Goal: Information Seeking & Learning: Learn about a topic

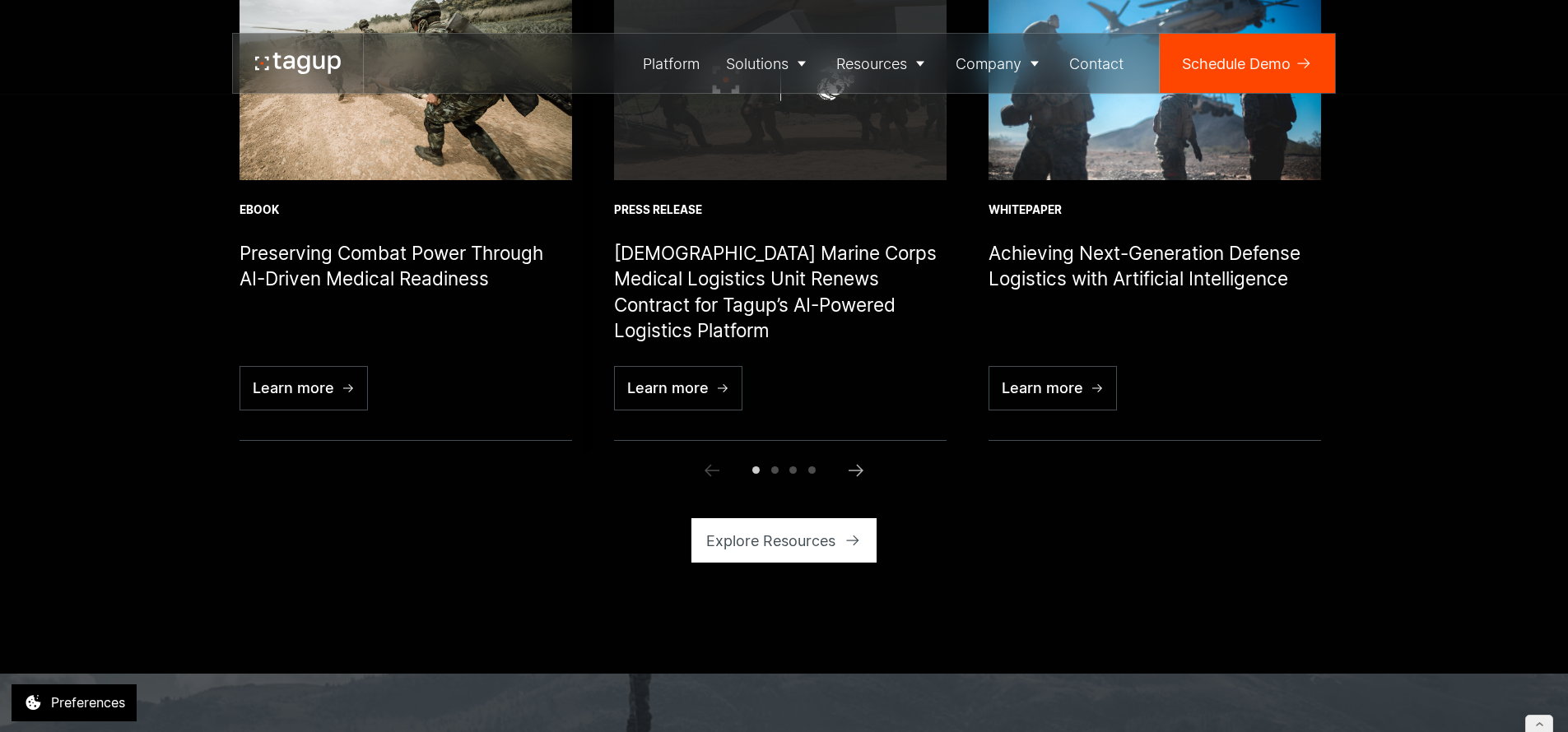
scroll to position [5833, 0]
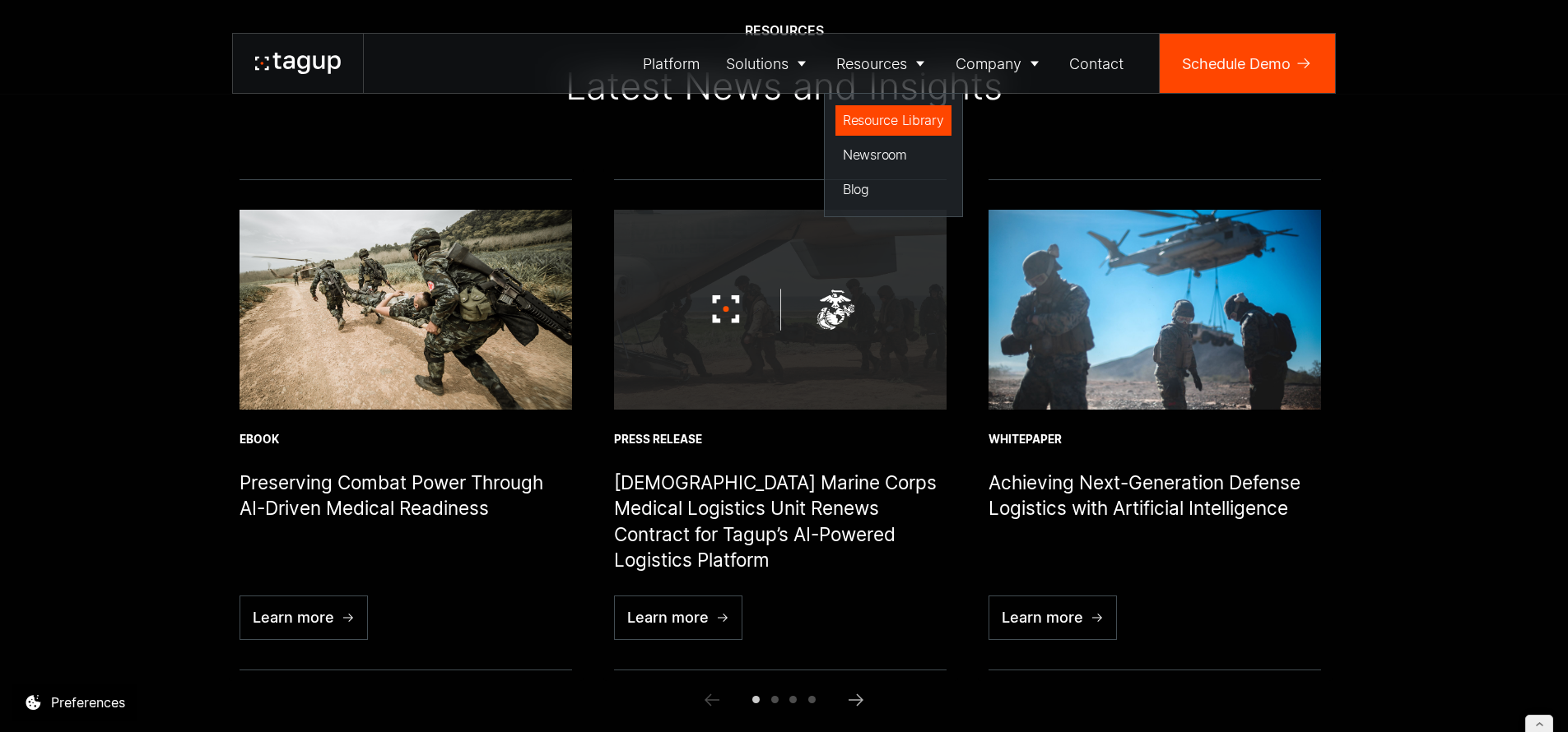
click at [885, 120] on div "Resource Library" at bounding box center [893, 120] width 101 height 20
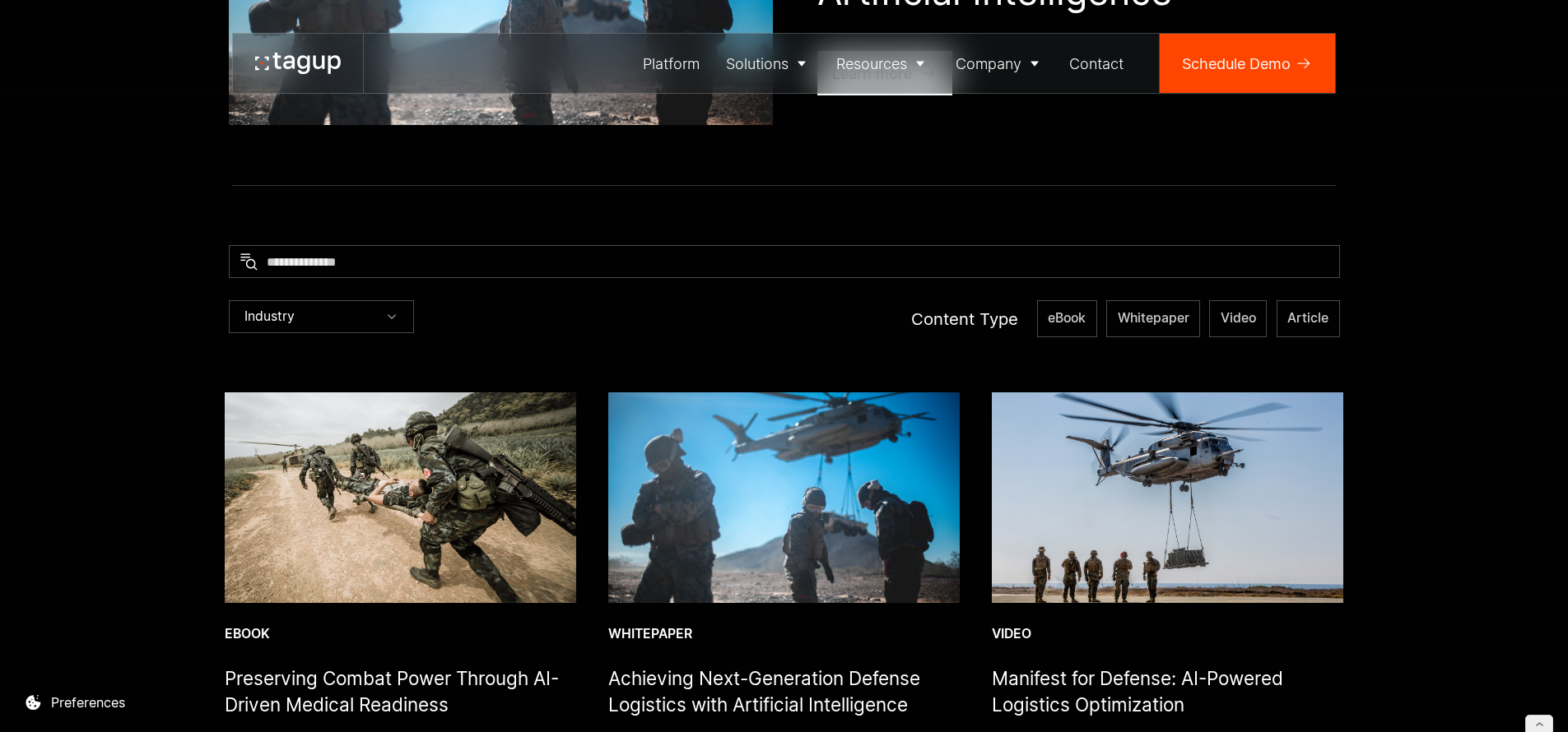
scroll to position [472, 0]
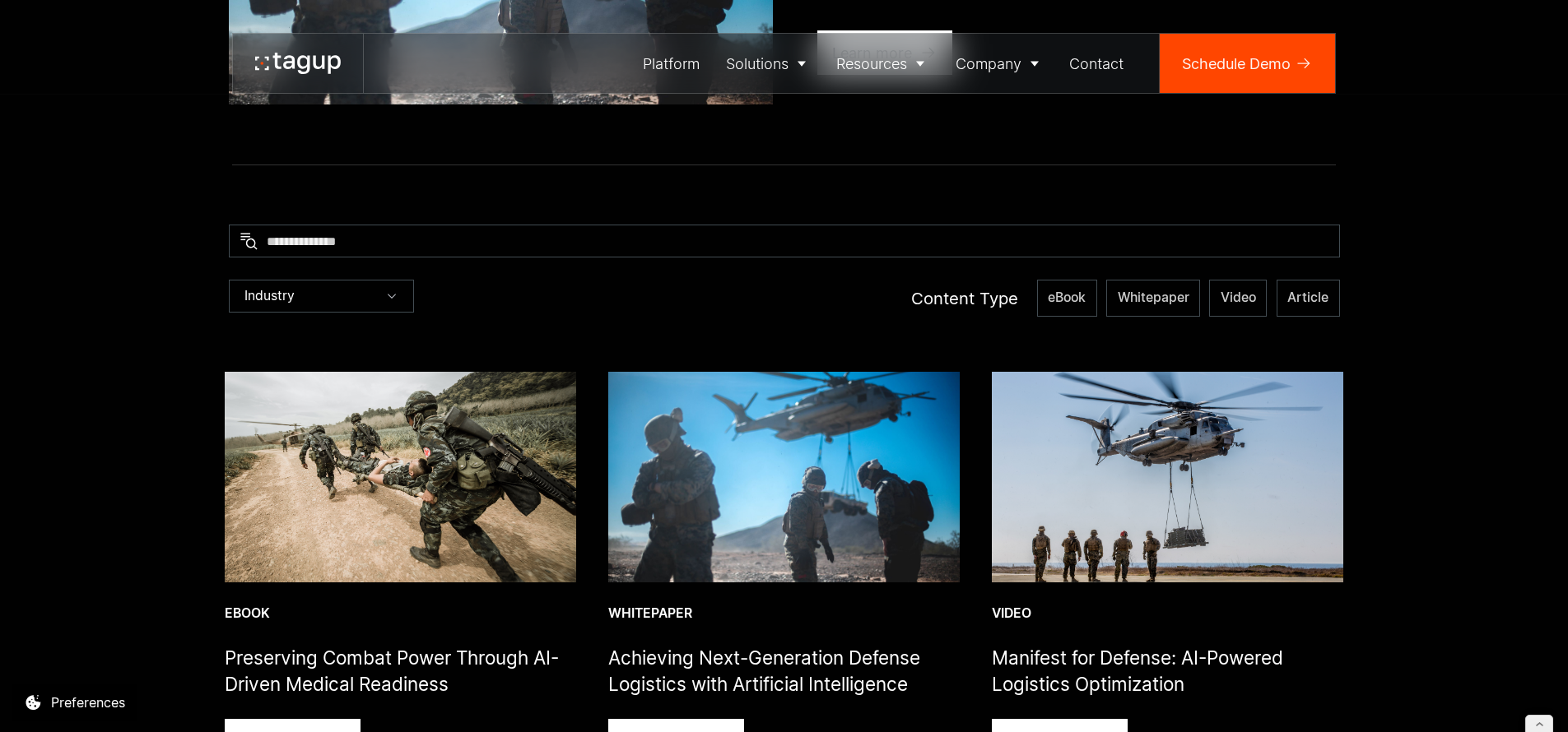
click at [382, 399] on img at bounding box center [401, 477] width 352 height 210
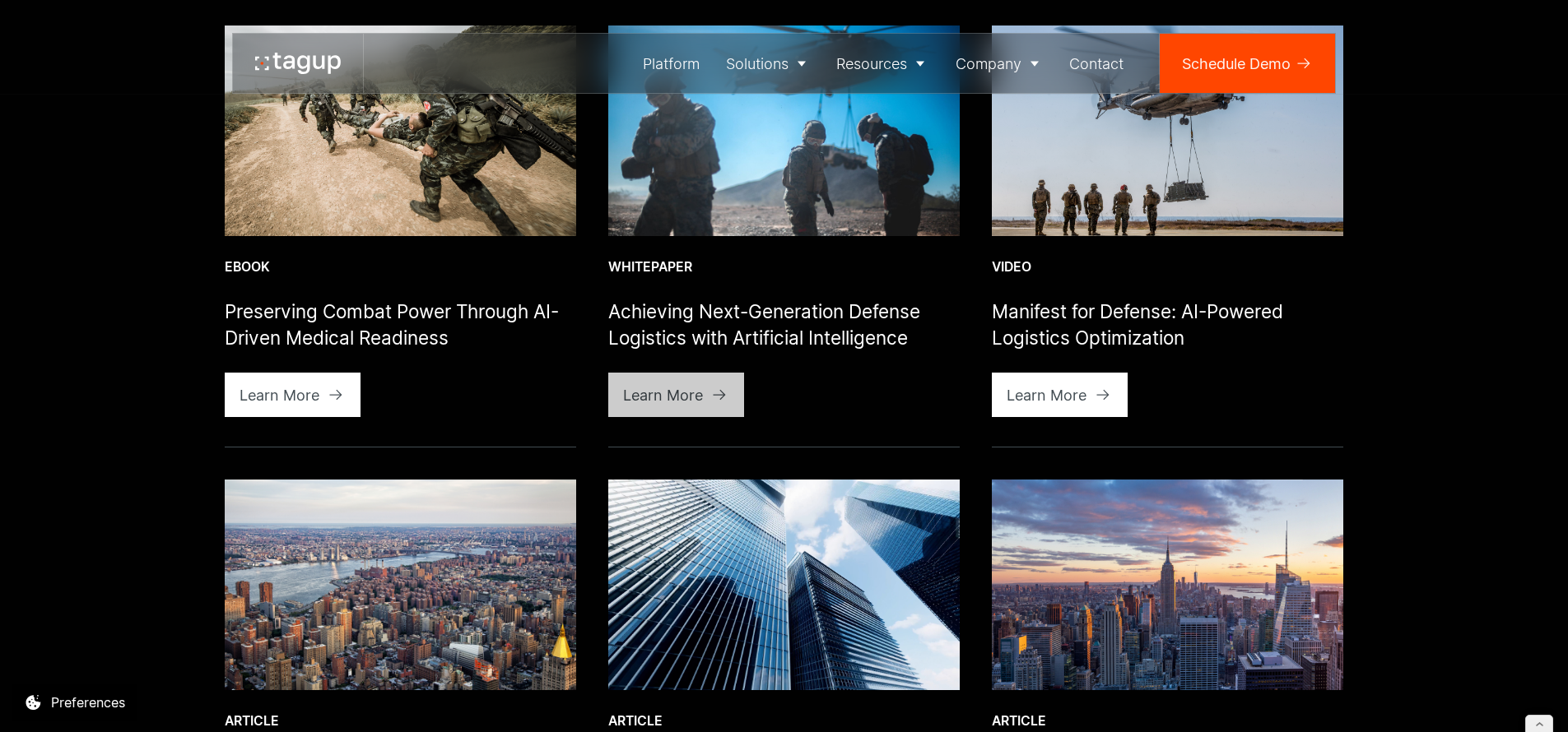
scroll to position [530, 0]
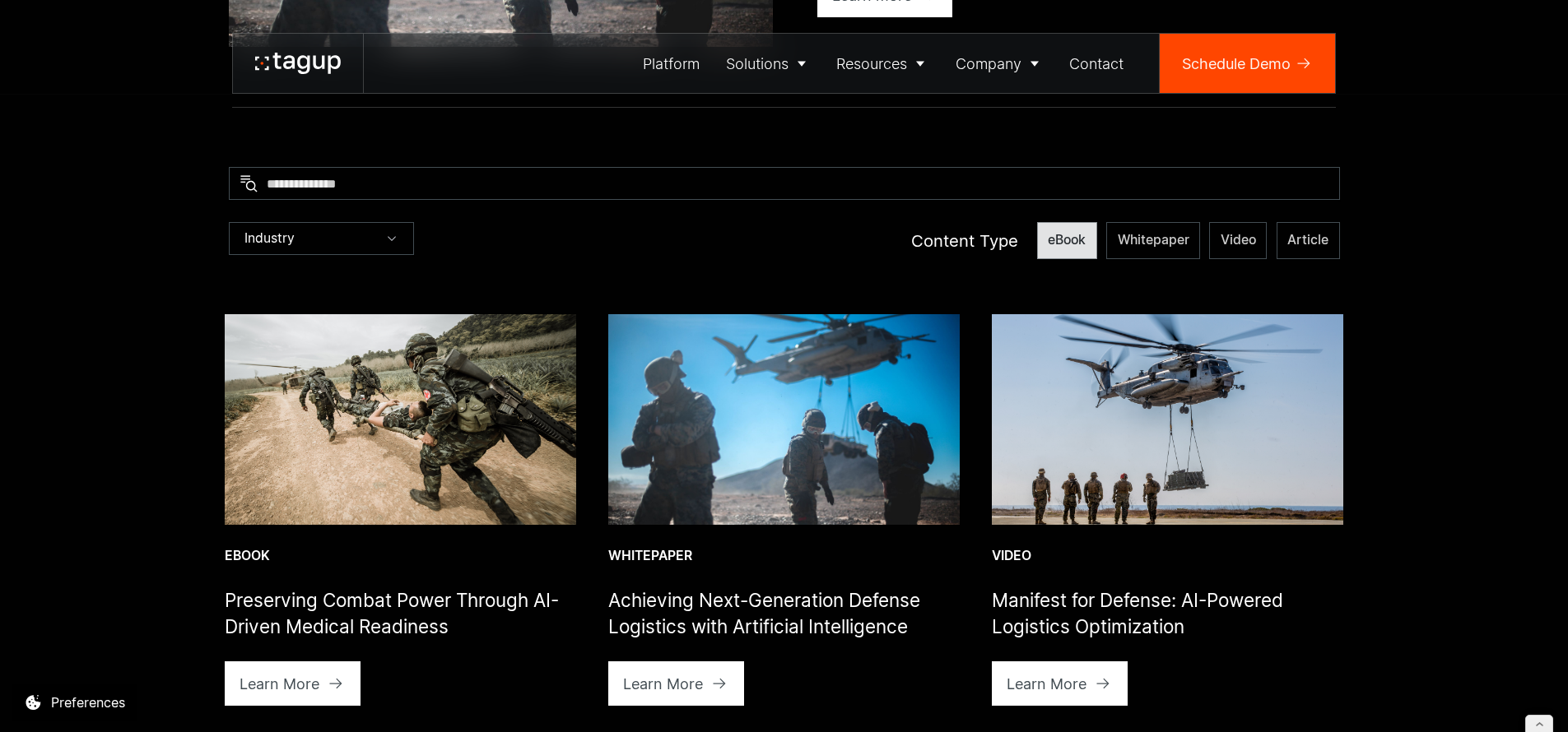
click at [1084, 236] on span "eBook" at bounding box center [1066, 240] width 38 height 18
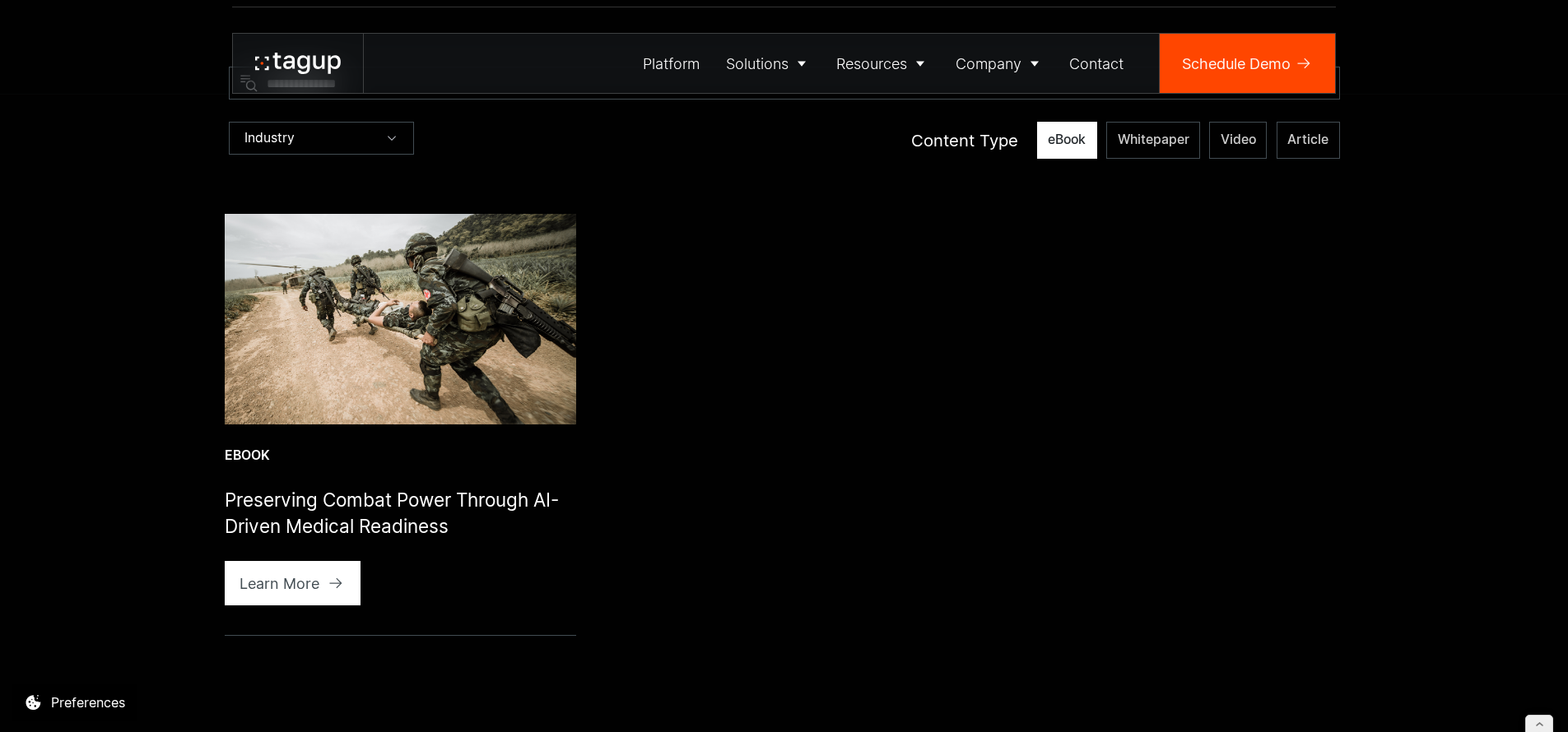
scroll to position [638, 0]
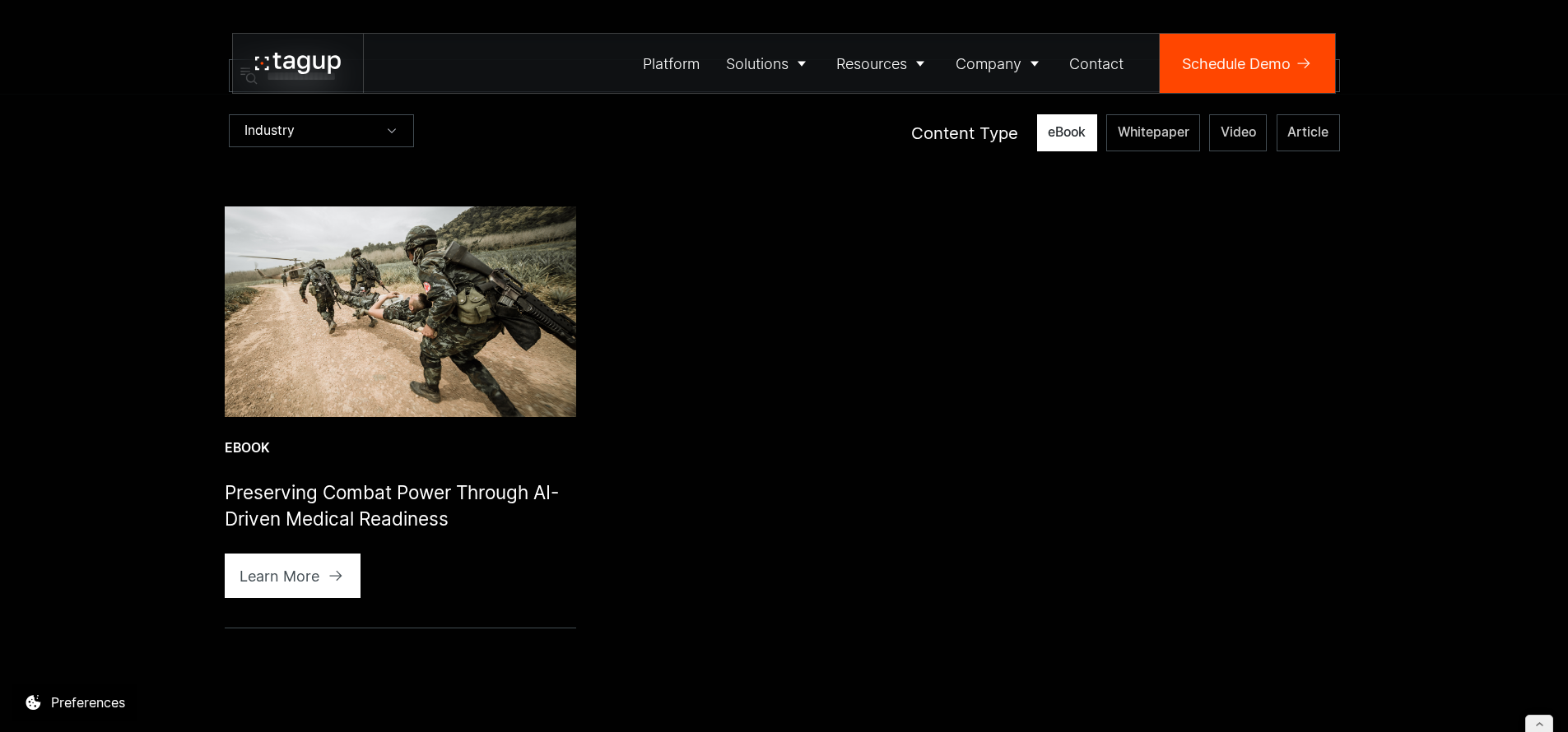
click at [1074, 137] on span "eBook" at bounding box center [1066, 132] width 38 height 18
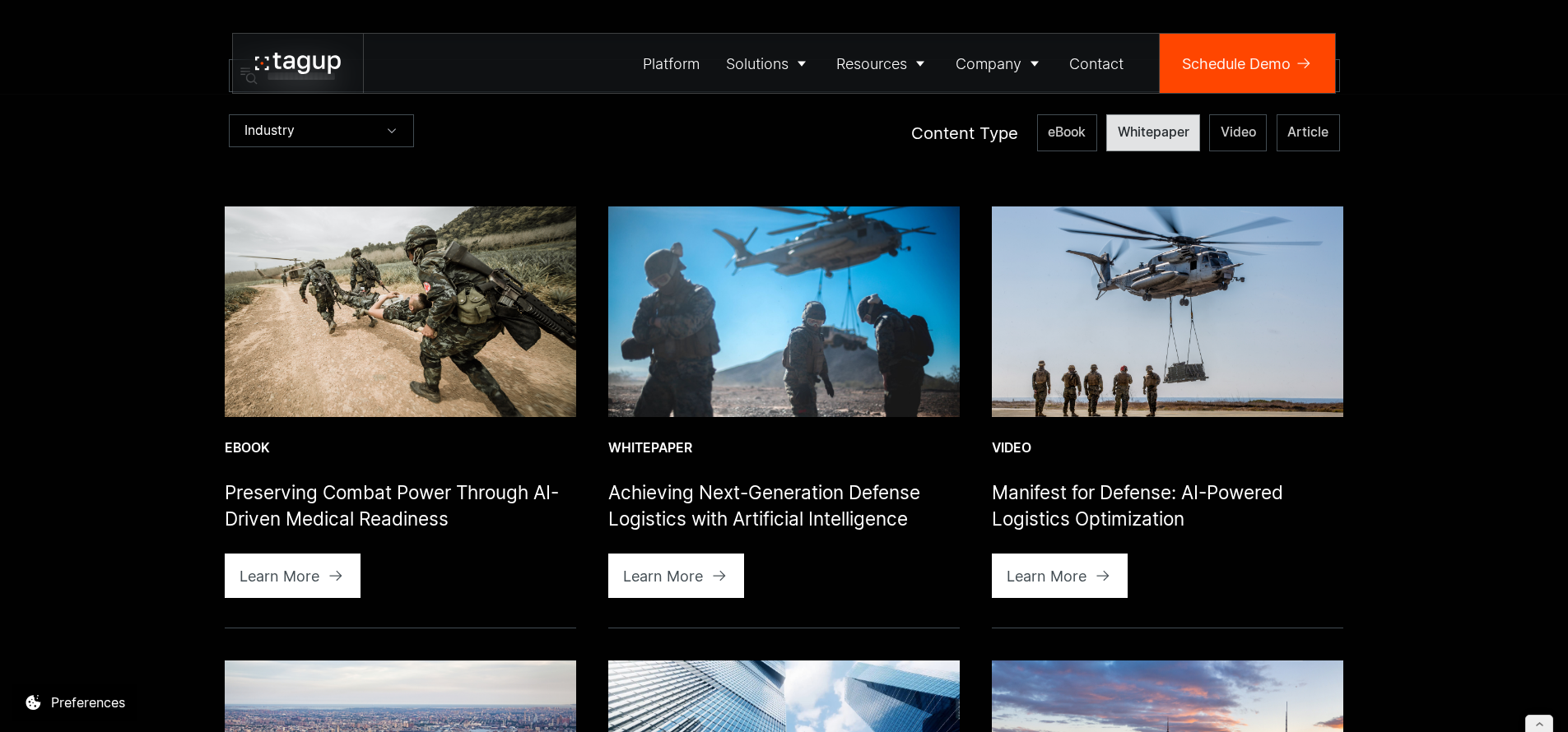
click at [1166, 130] on span "Whitepaper" at bounding box center [1153, 132] width 72 height 18
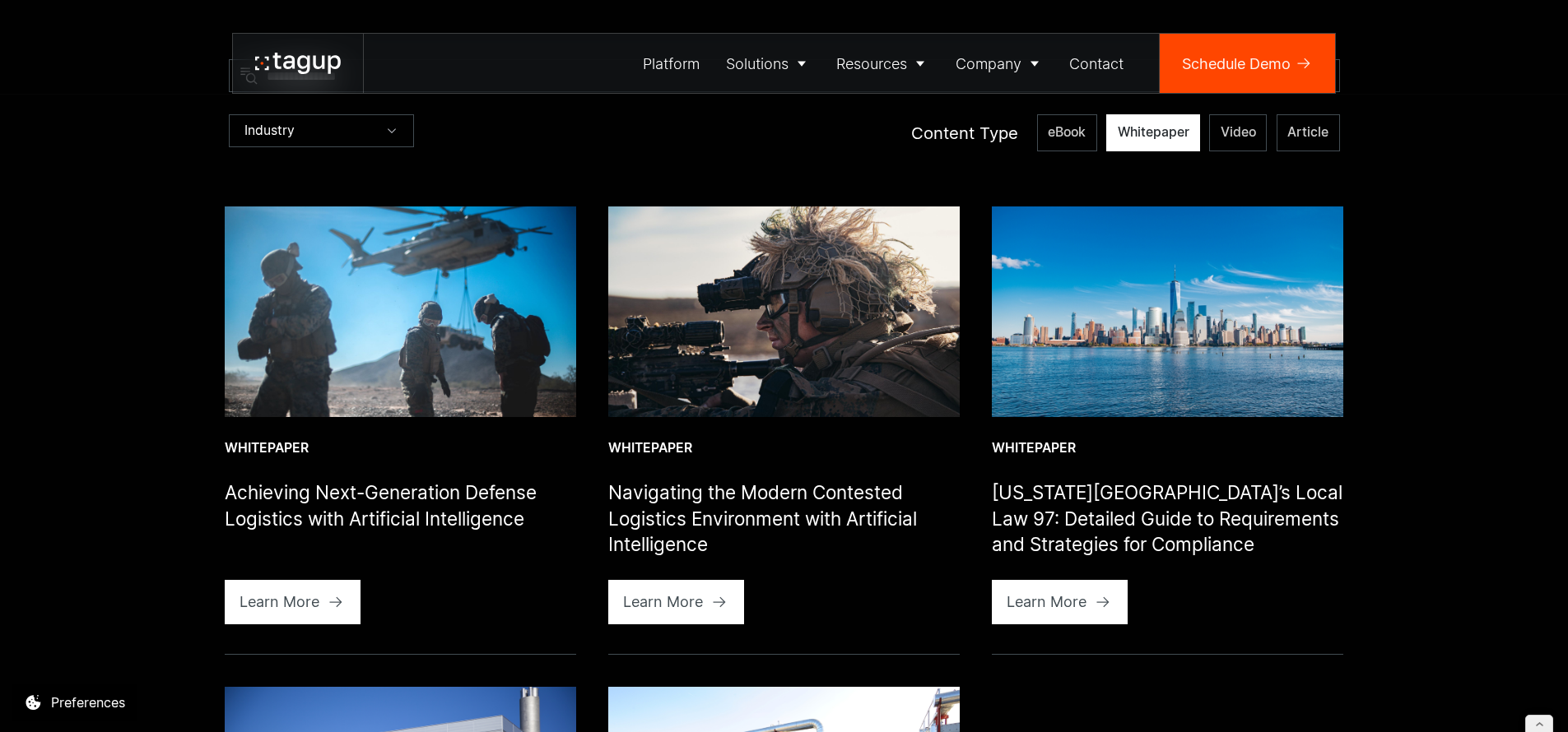
click at [1166, 130] on span "Whitepaper" at bounding box center [1153, 132] width 72 height 18
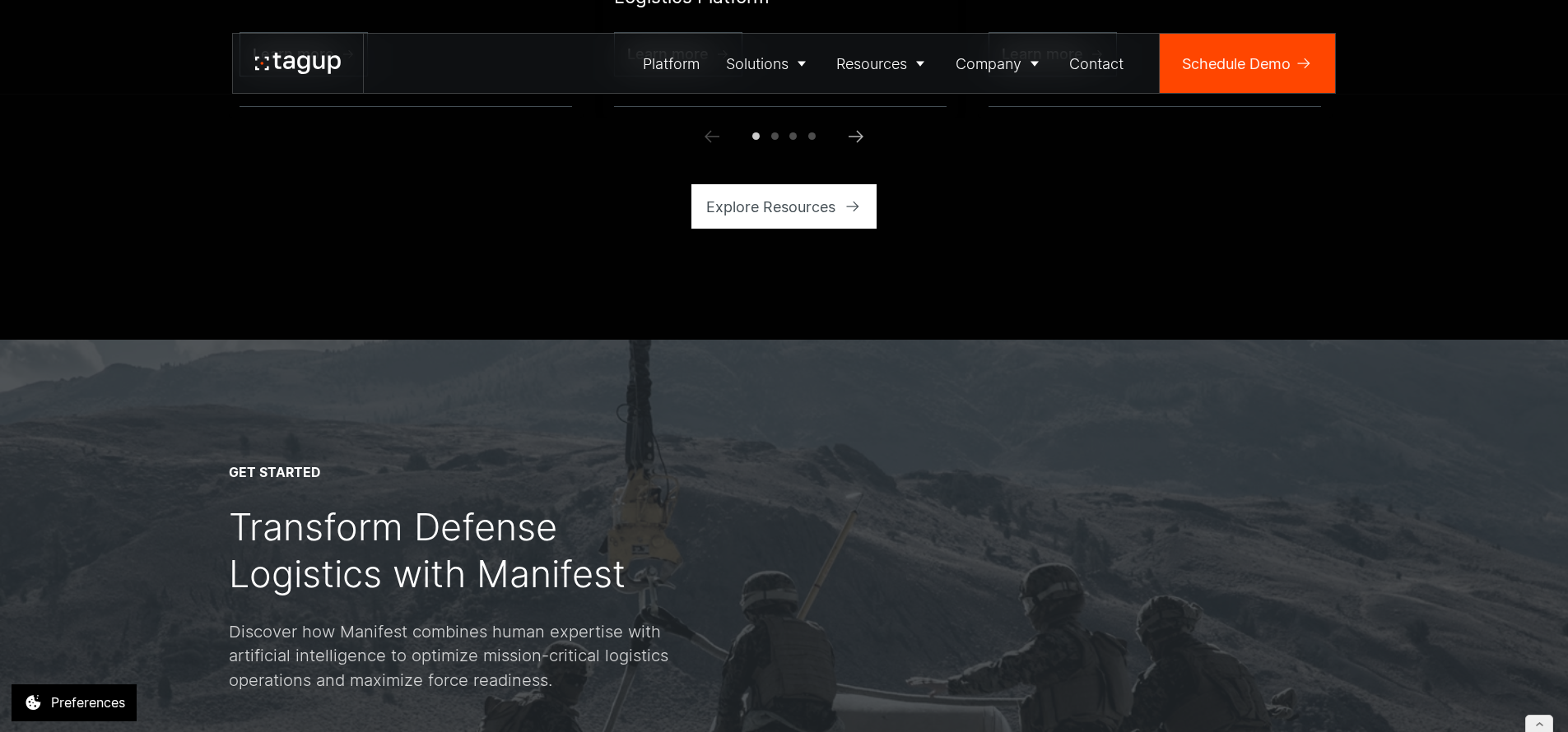
scroll to position [6049, 0]
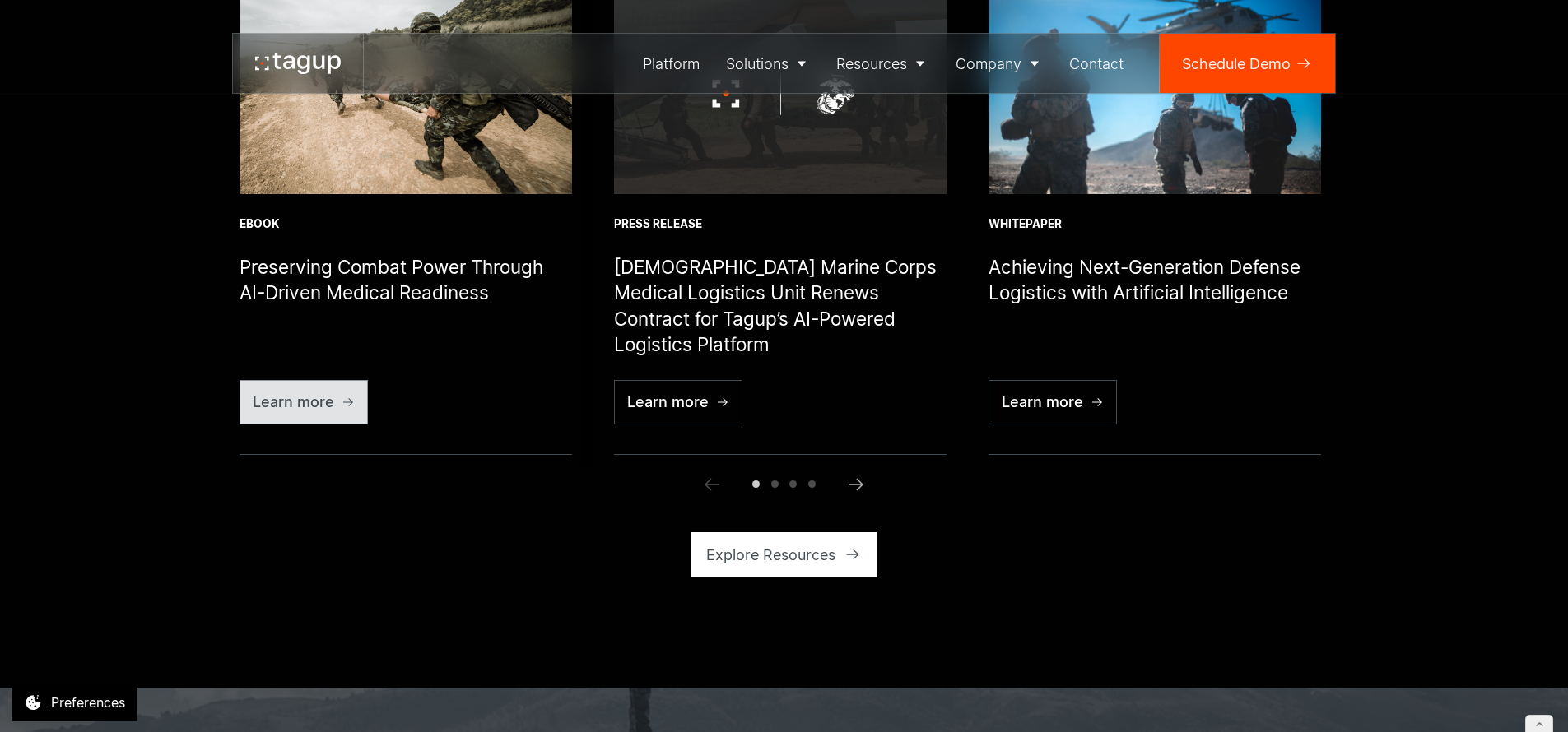
click at [339, 410] on link "Learn more" at bounding box center [303, 403] width 128 height 45
click at [797, 144] on img "2 / 6" at bounding box center [780, 94] width 332 height 199
drag, startPoint x: 768, startPoint y: 556, endPoint x: 637, endPoint y: 554, distance: 131.0
click at [768, 555] on div "Explore Resources" at bounding box center [771, 555] width 129 height 22
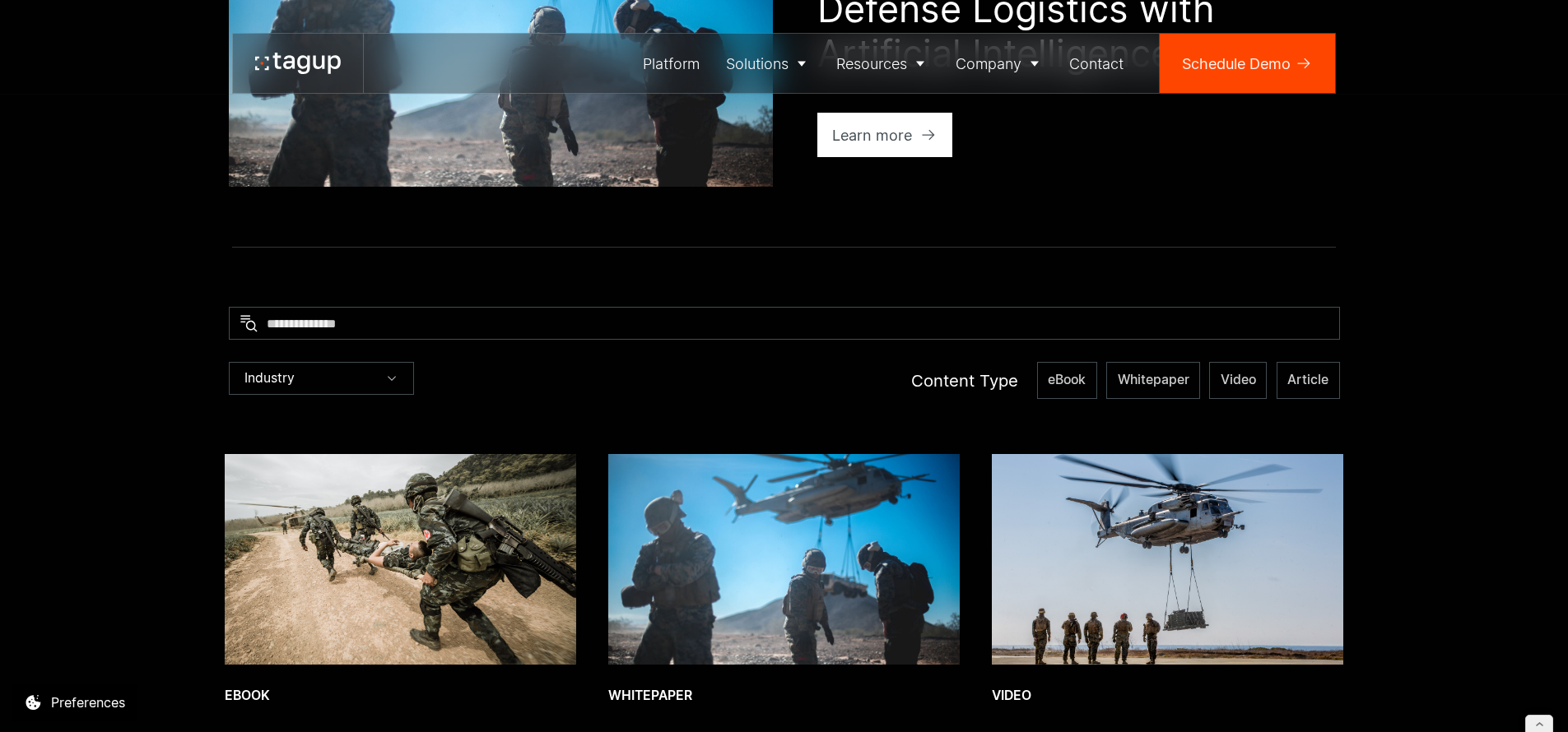
click at [702, 532] on img at bounding box center [784, 559] width 352 height 210
click at [1070, 388] on span "eBook" at bounding box center [1066, 379] width 38 height 18
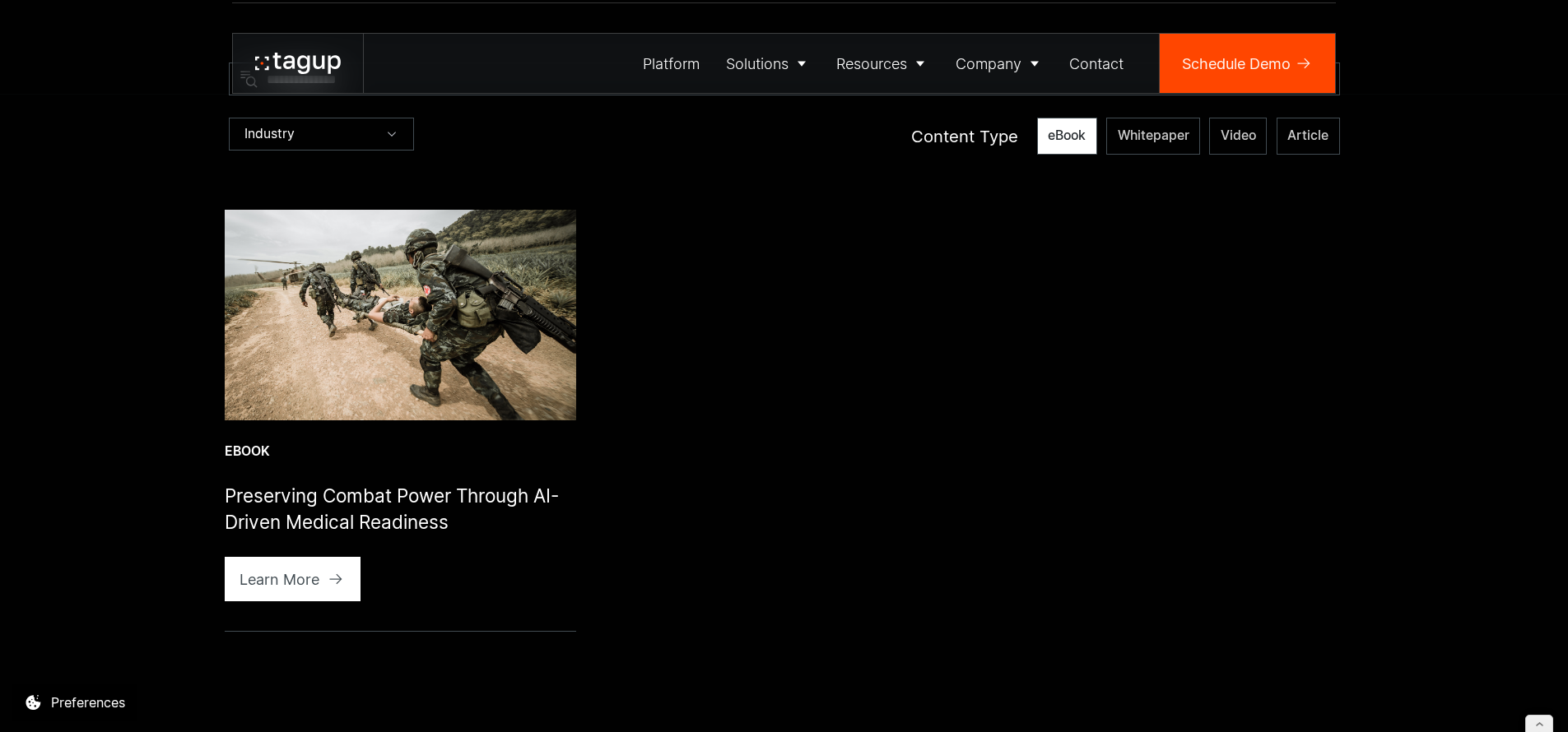
scroll to position [638, 0]
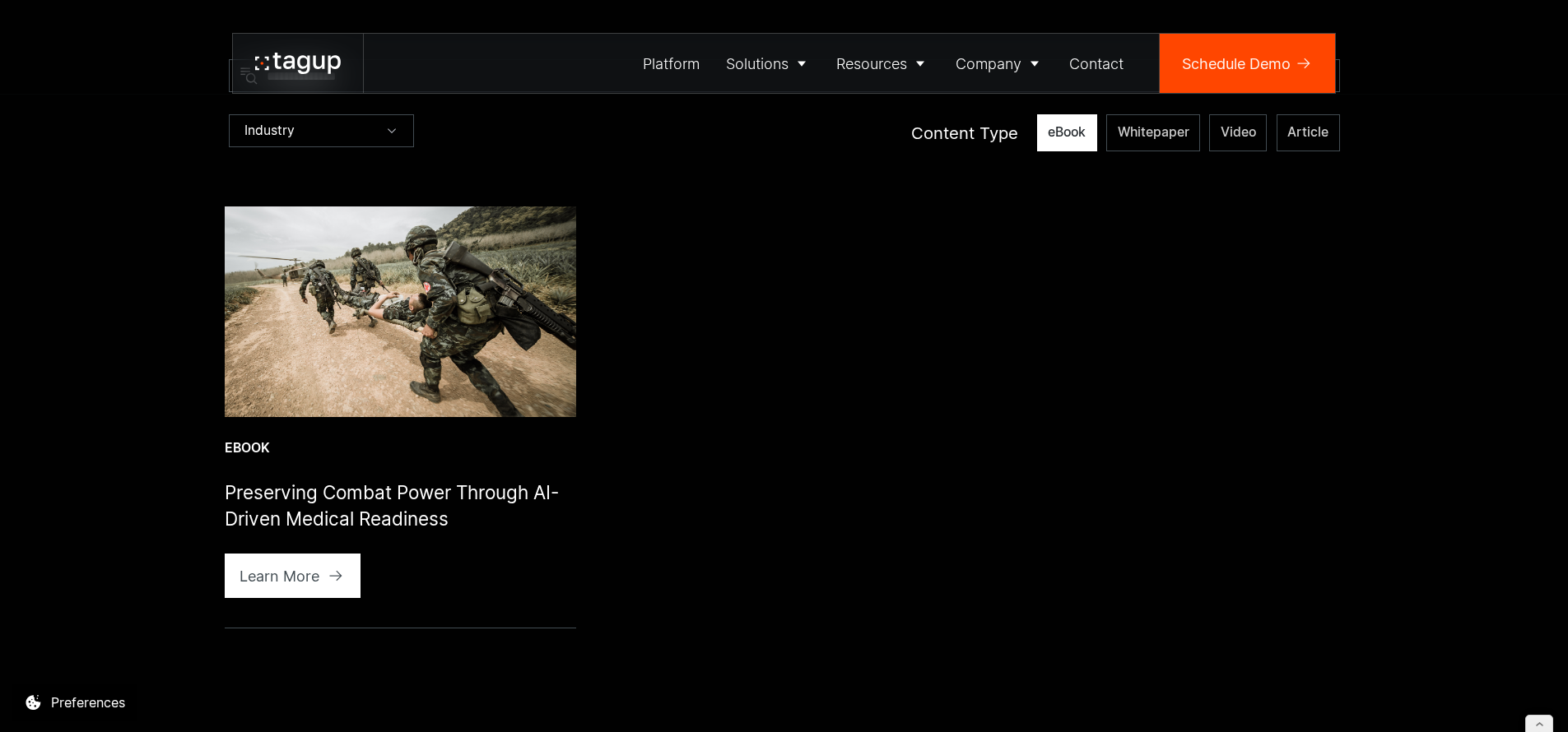
click at [1067, 125] on span "eBook" at bounding box center [1066, 132] width 38 height 18
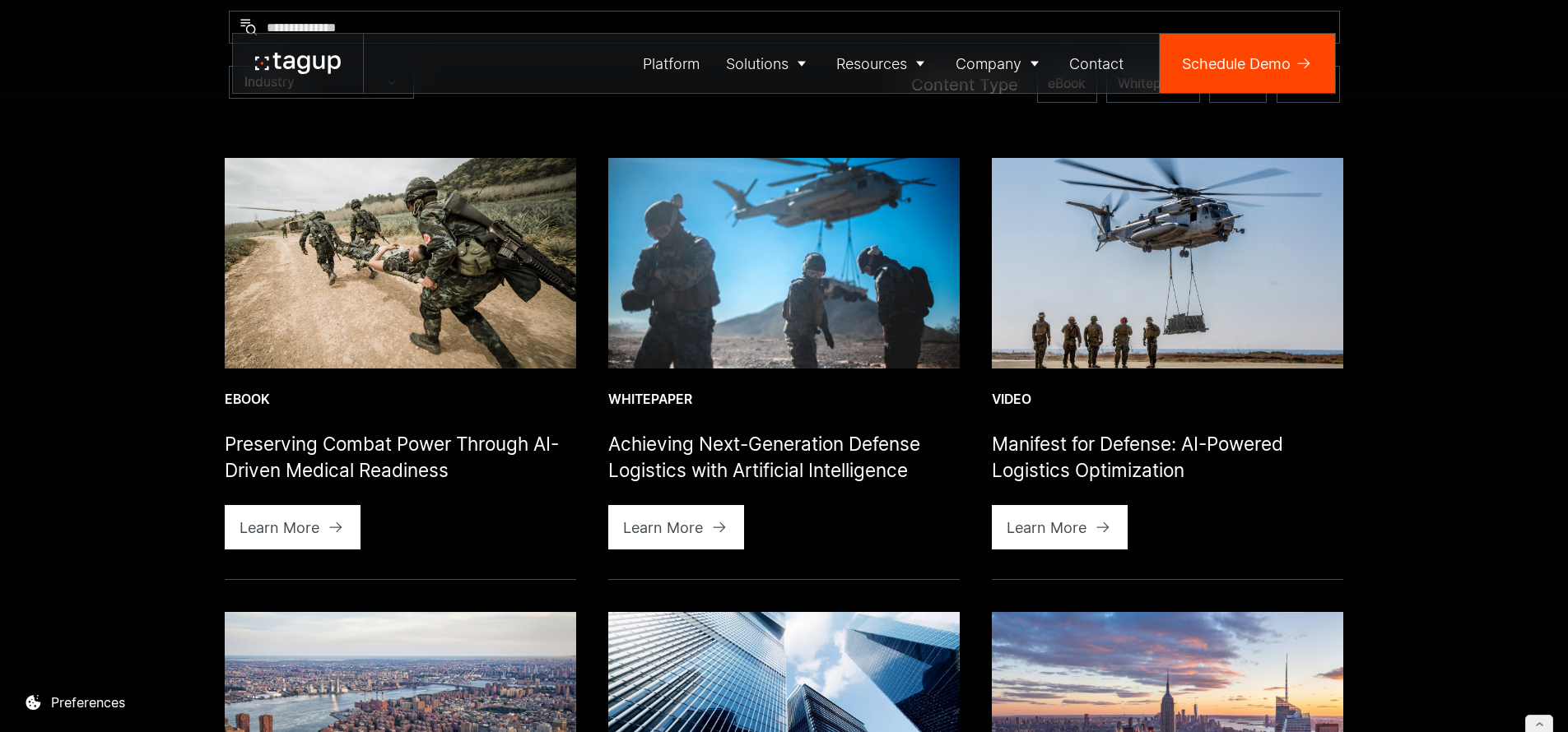
click at [419, 282] on img at bounding box center [401, 263] width 352 height 210
click at [314, 528] on div "Learn More" at bounding box center [279, 528] width 80 height 22
click at [667, 527] on div "Learn More" at bounding box center [663, 528] width 80 height 22
click at [375, 313] on img at bounding box center [401, 263] width 352 height 210
click at [328, 523] on icon at bounding box center [336, 527] width 17 height 17
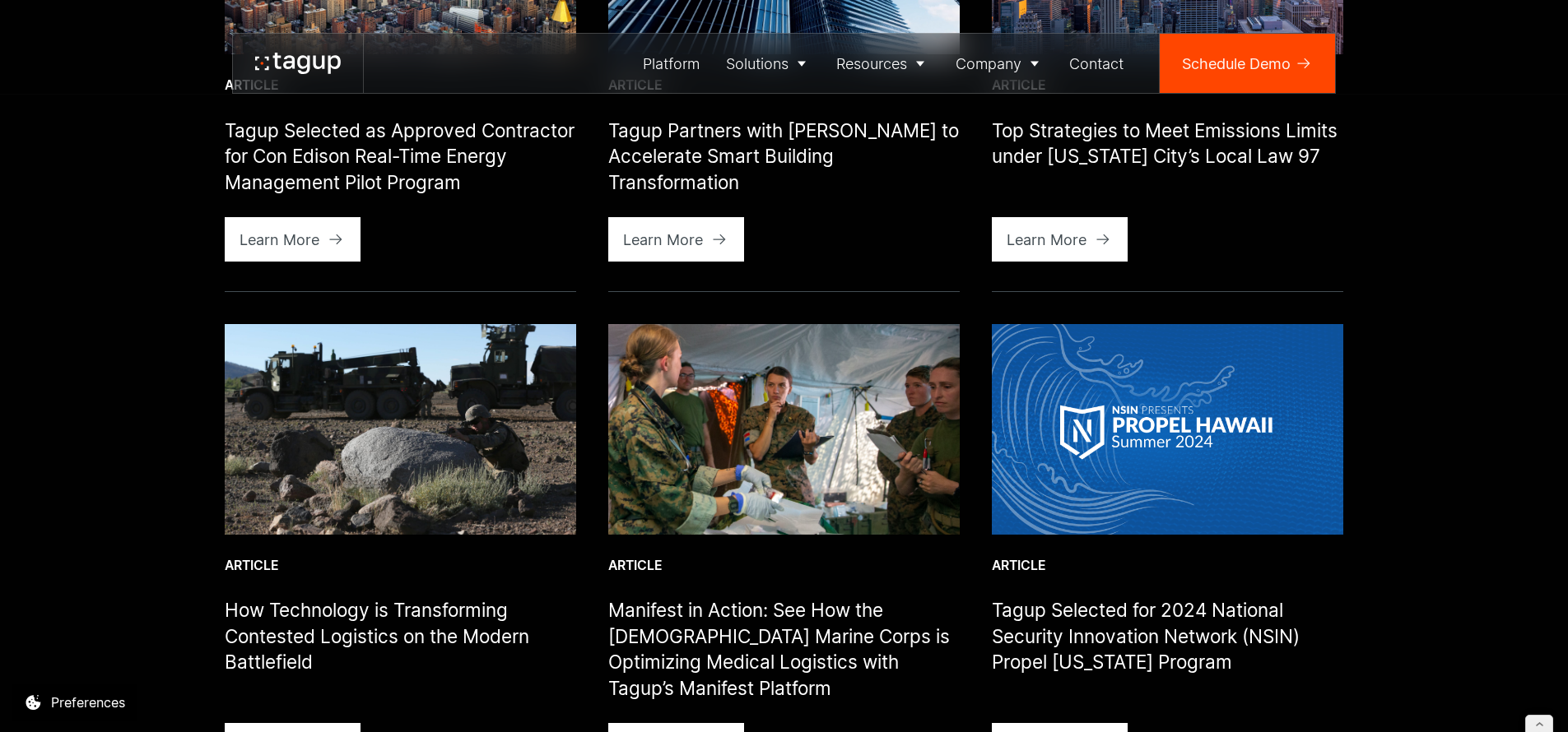
scroll to position [1771, 0]
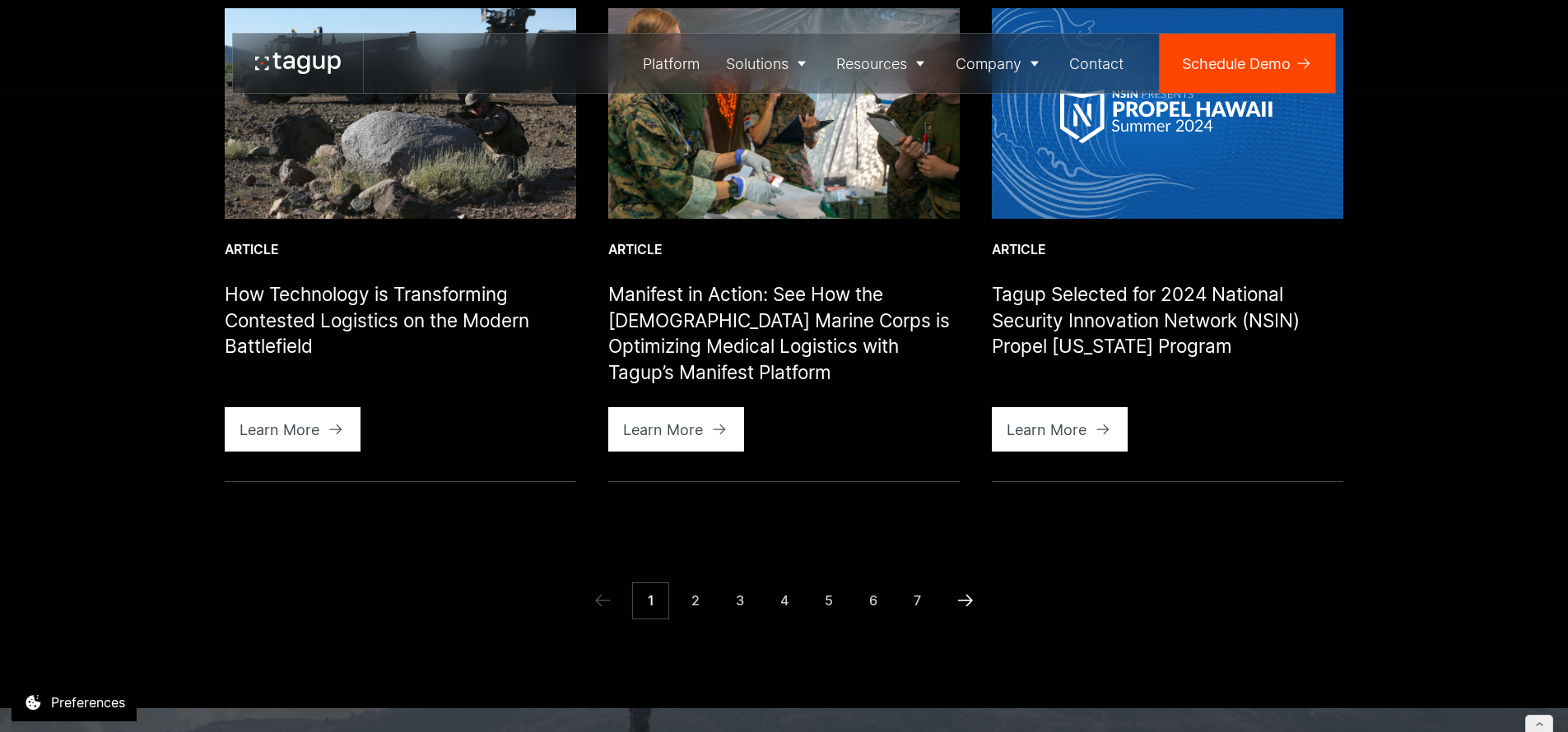
click at [973, 591] on icon "Next Page" at bounding box center [965, 600] width 20 height 20
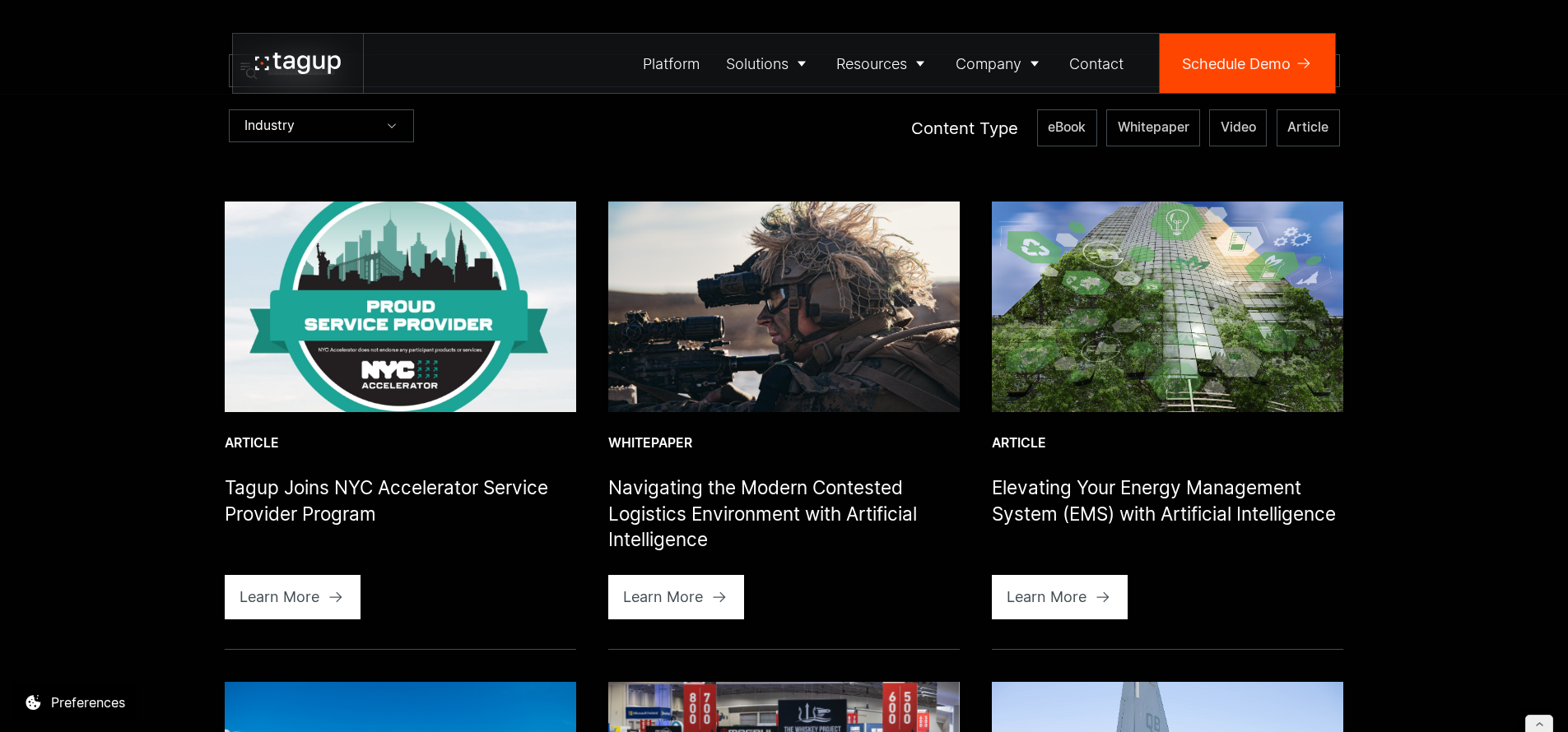
scroll to position [638, 0]
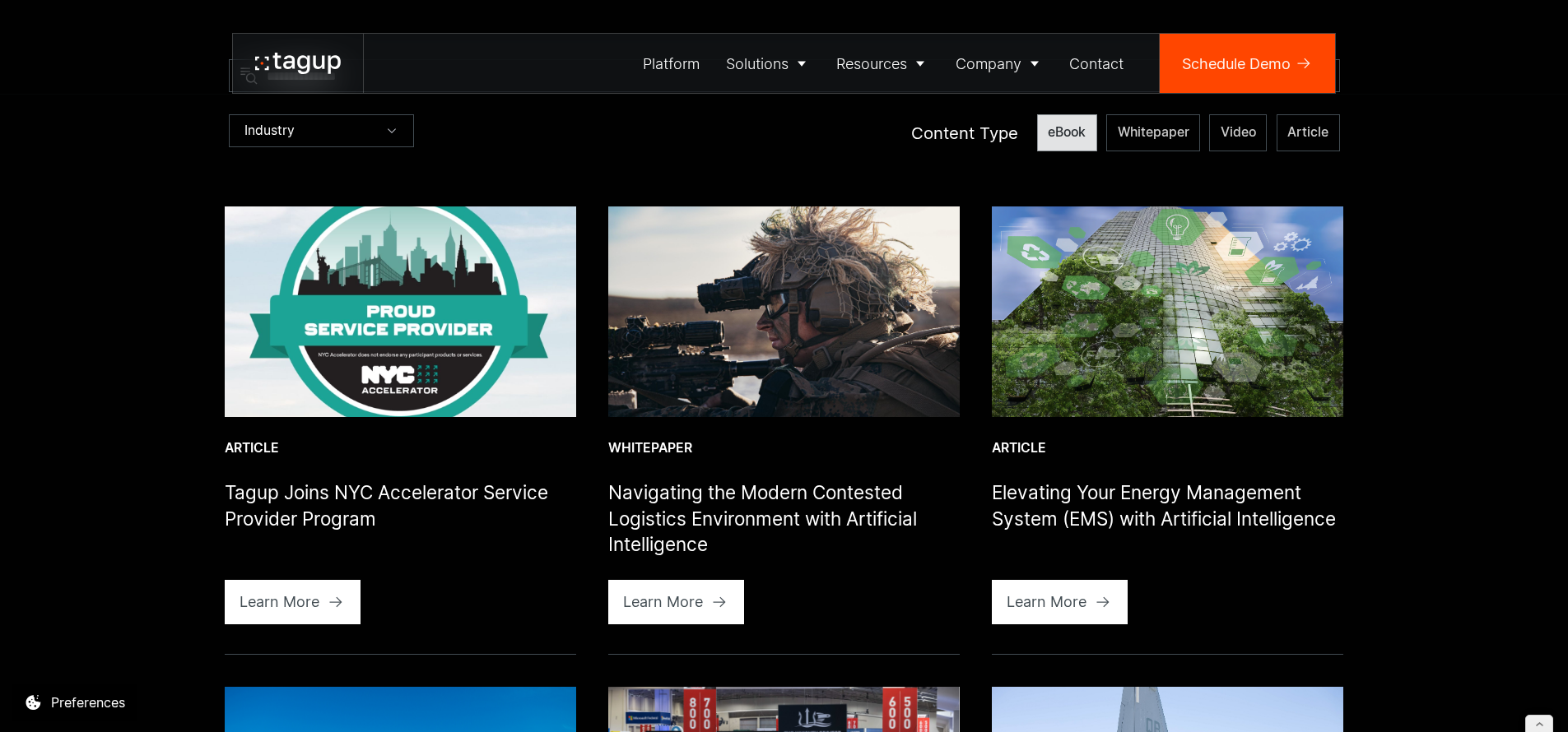
click at [1060, 132] on span "eBook" at bounding box center [1066, 132] width 38 height 18
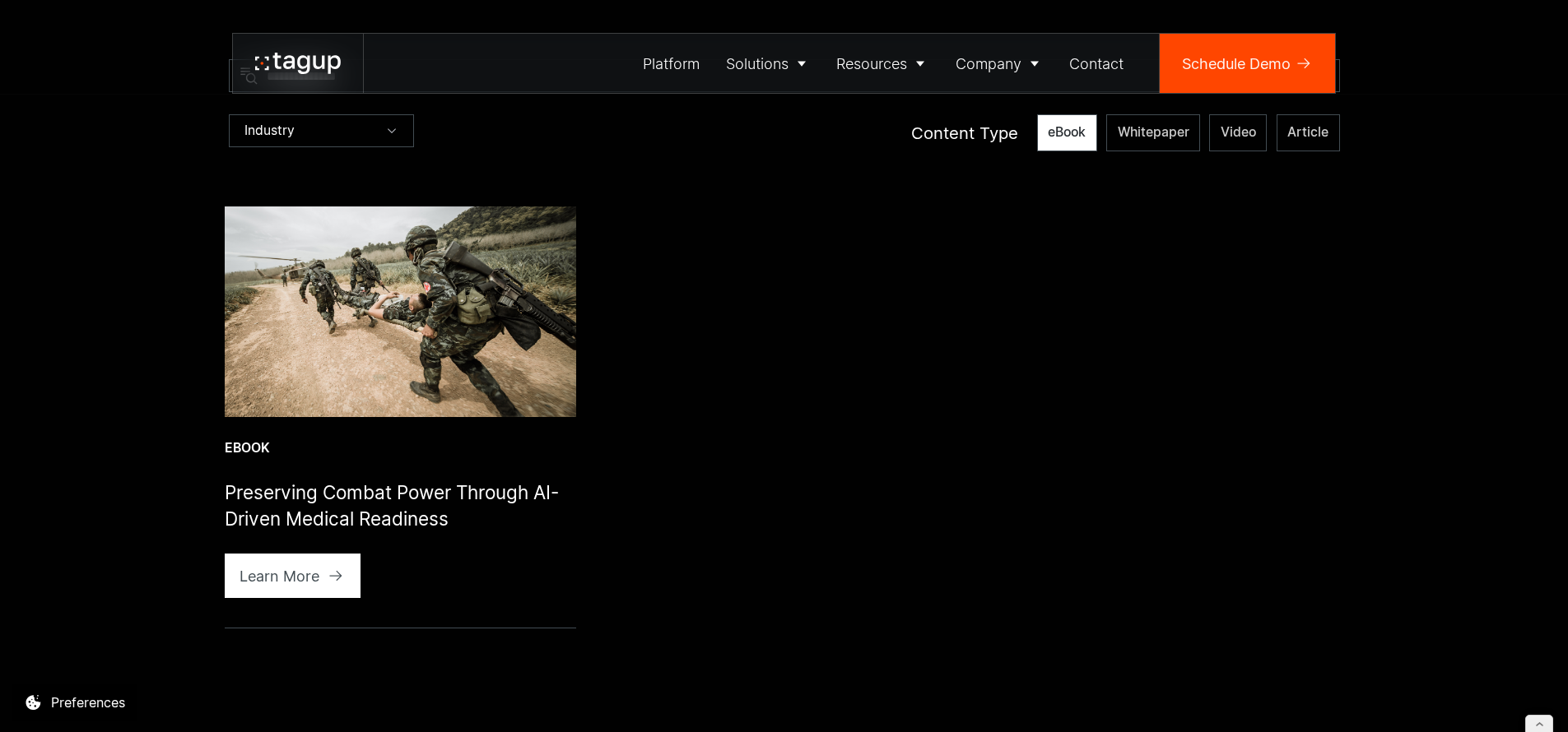
click at [504, 276] on img at bounding box center [401, 312] width 352 height 210
click at [1055, 124] on span "eBook" at bounding box center [1066, 132] width 38 height 18
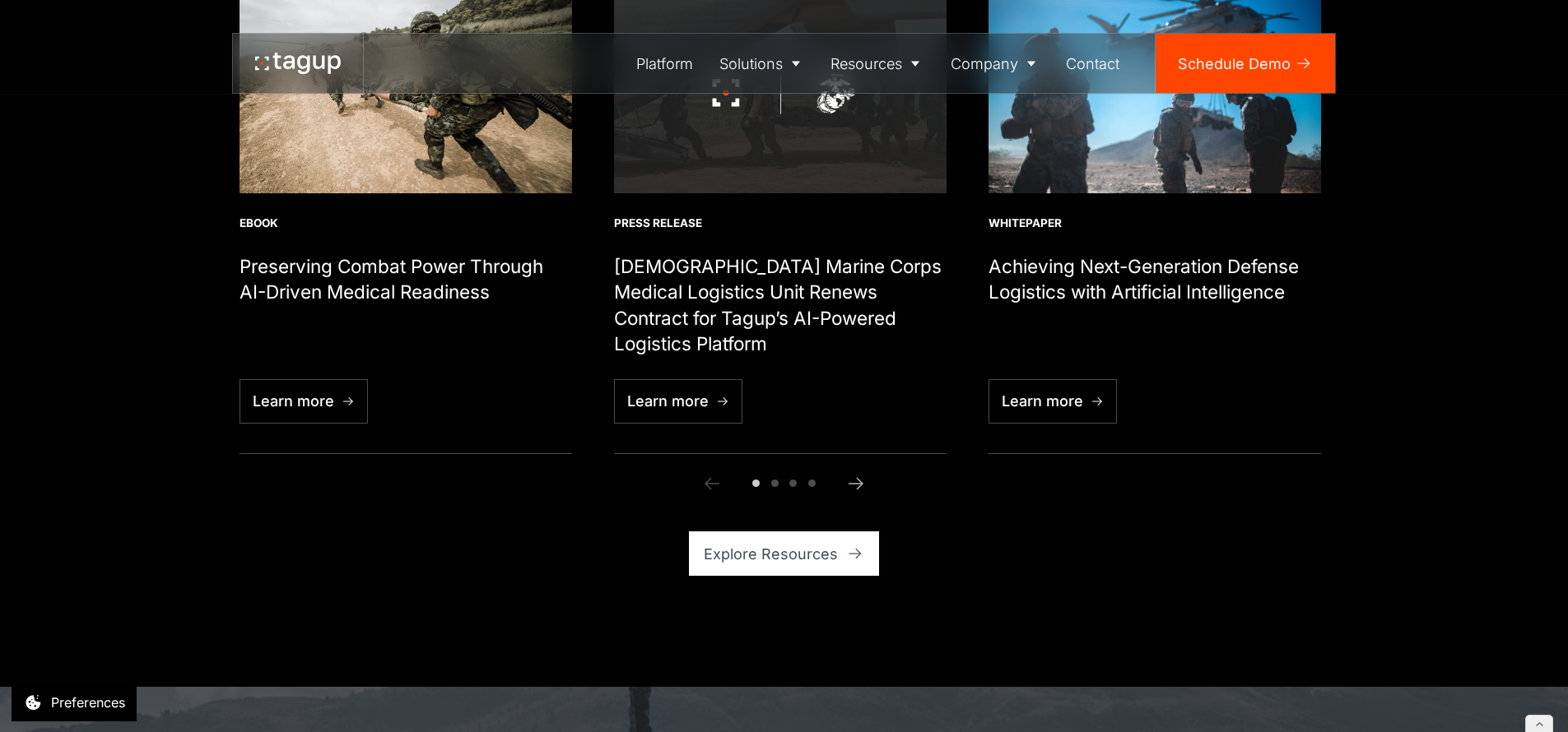
scroll to position [5846, 0]
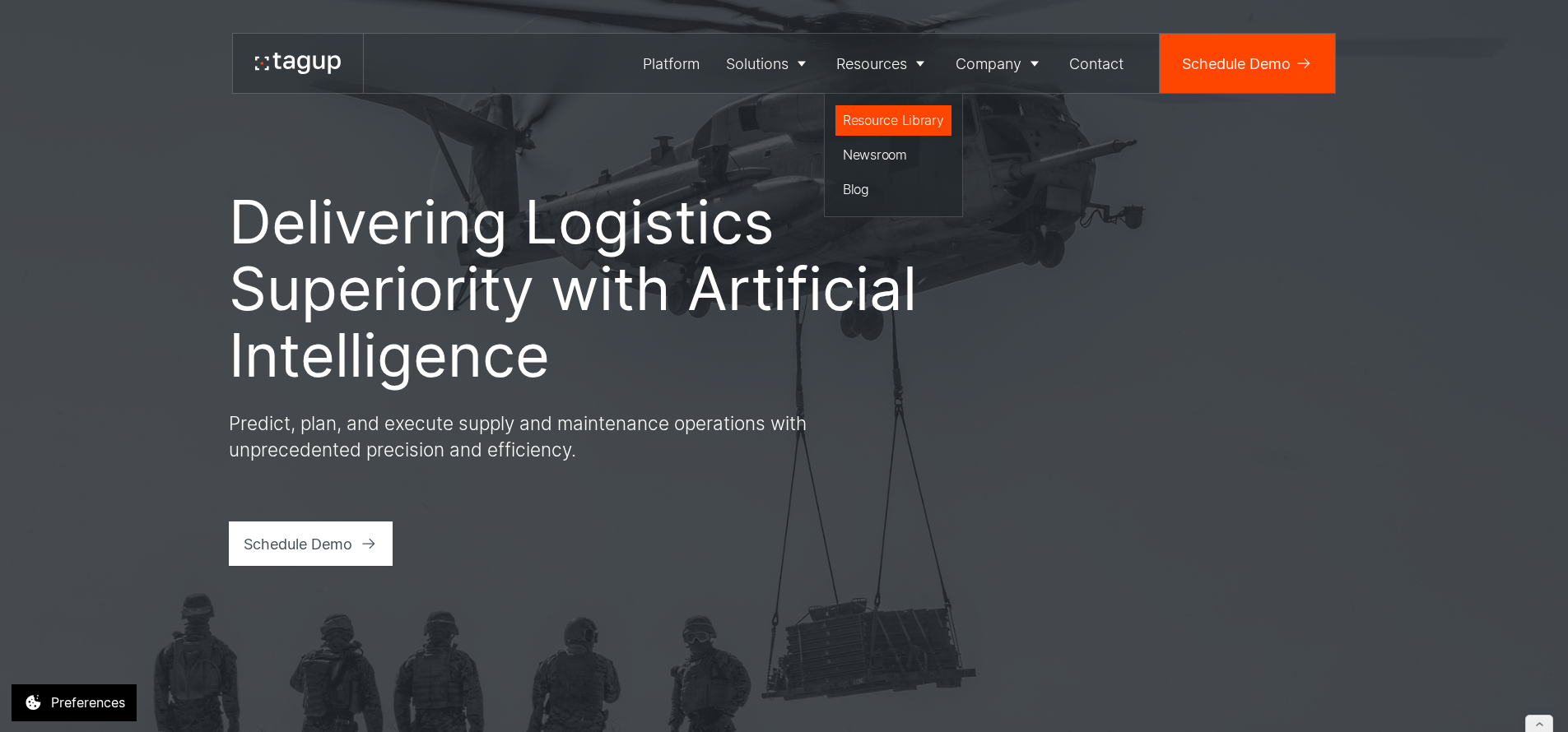
click at [889, 125] on div "Resource Library" at bounding box center [893, 120] width 101 height 20
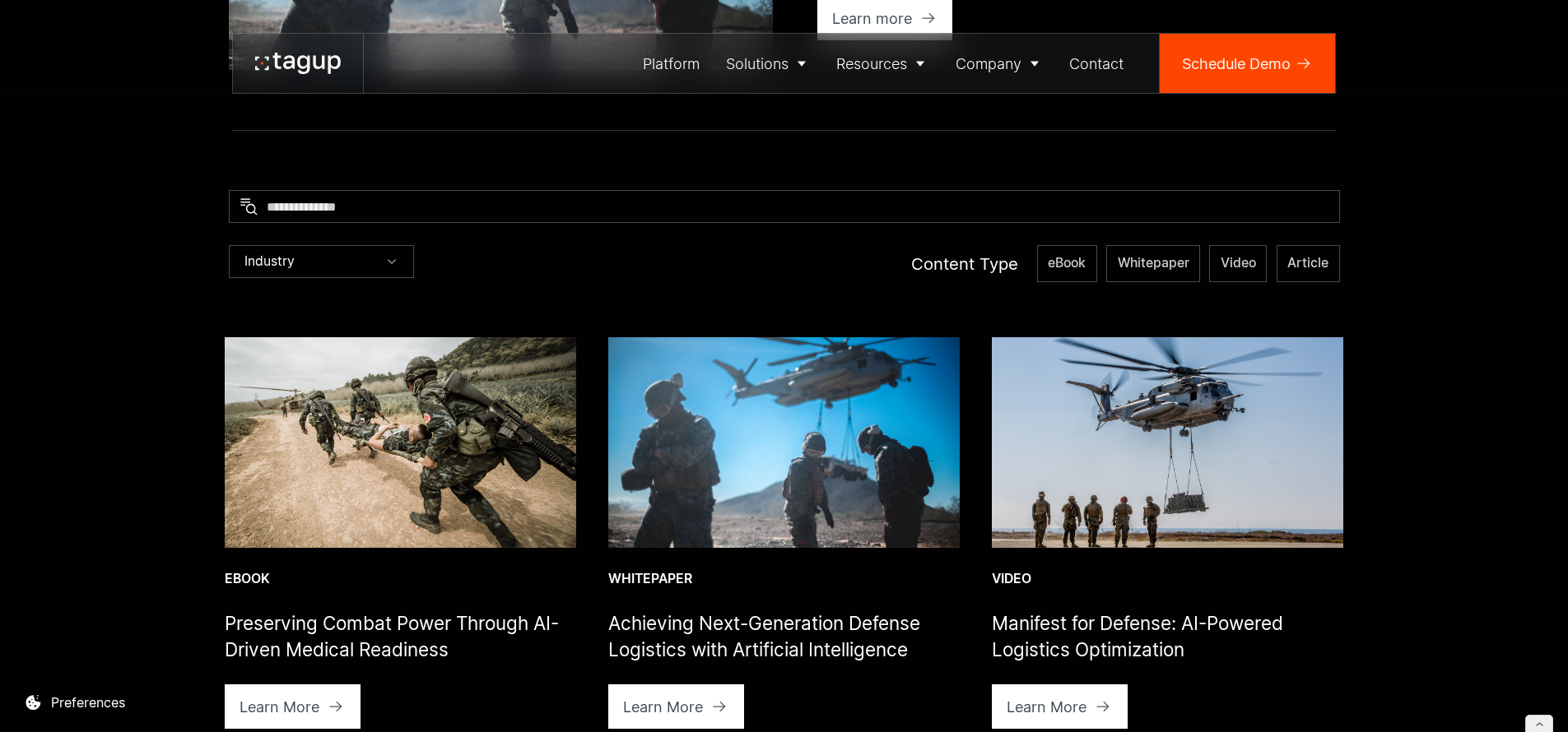
scroll to position [528, 0]
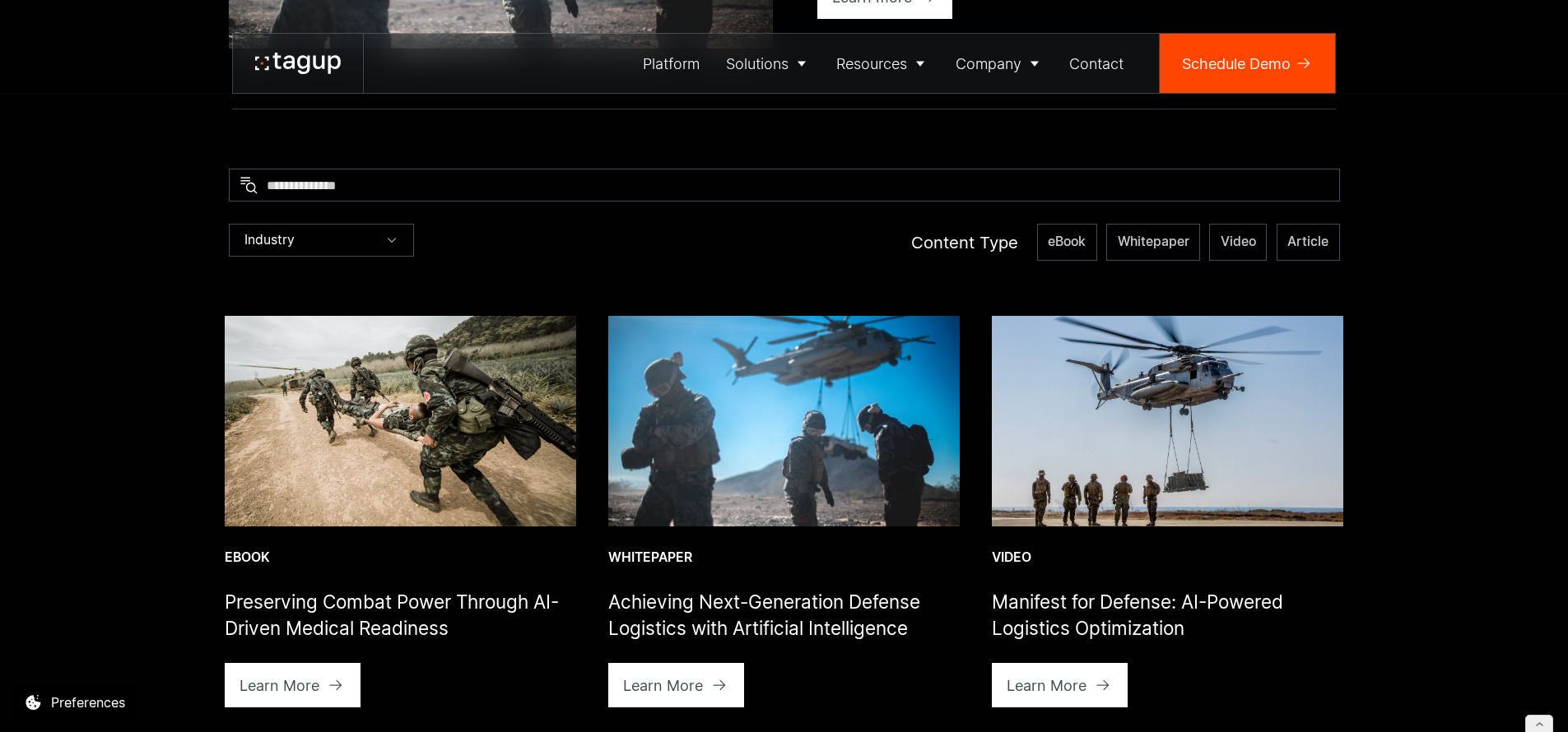
click at [1040, 290] on div at bounding box center [784, 283] width 1111 height 45
drag, startPoint x: 297, startPoint y: 63, endPoint x: 303, endPoint y: 84, distance: 21.8
click at [297, 63] on icon at bounding box center [298, 63] width 86 height 21
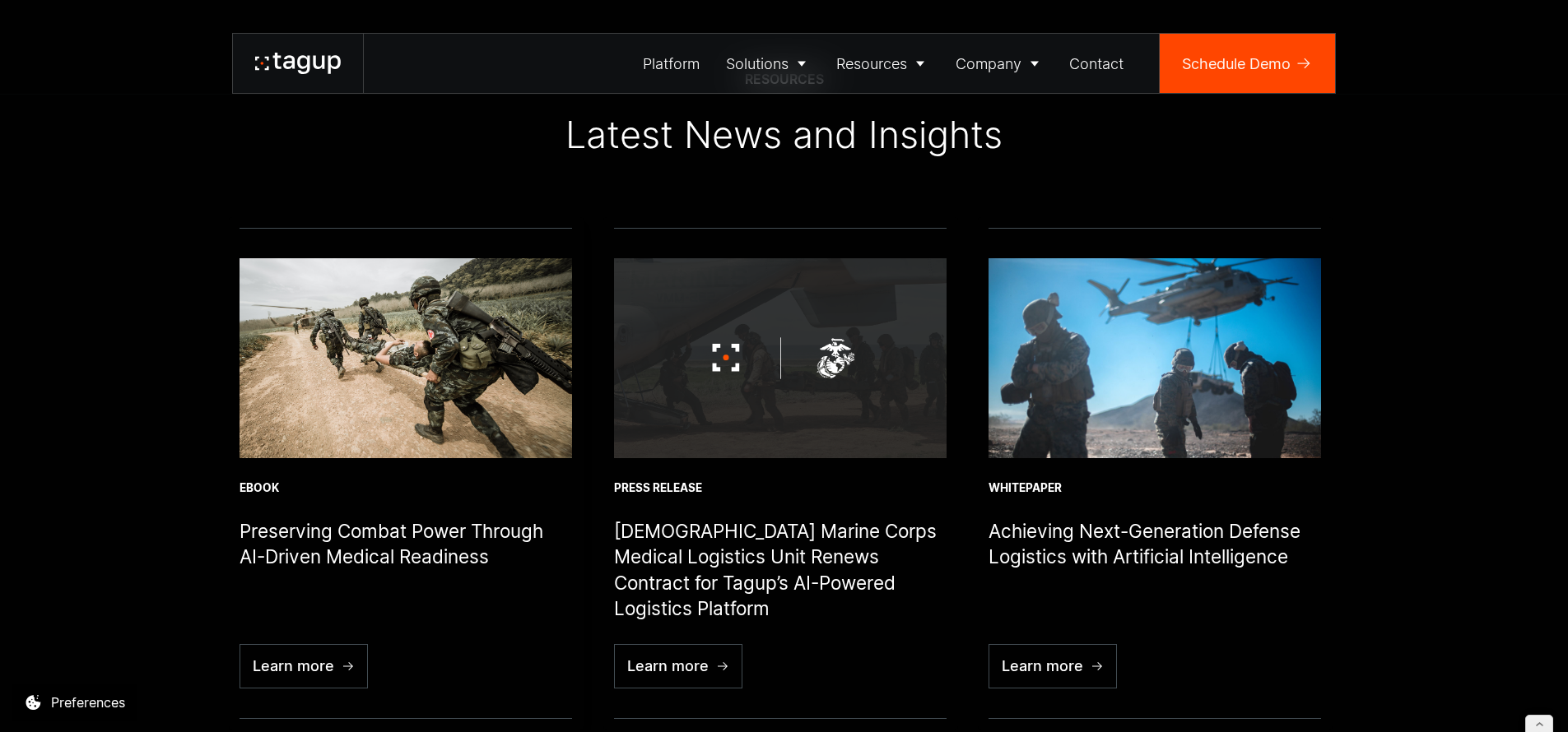
scroll to position [5827, 0]
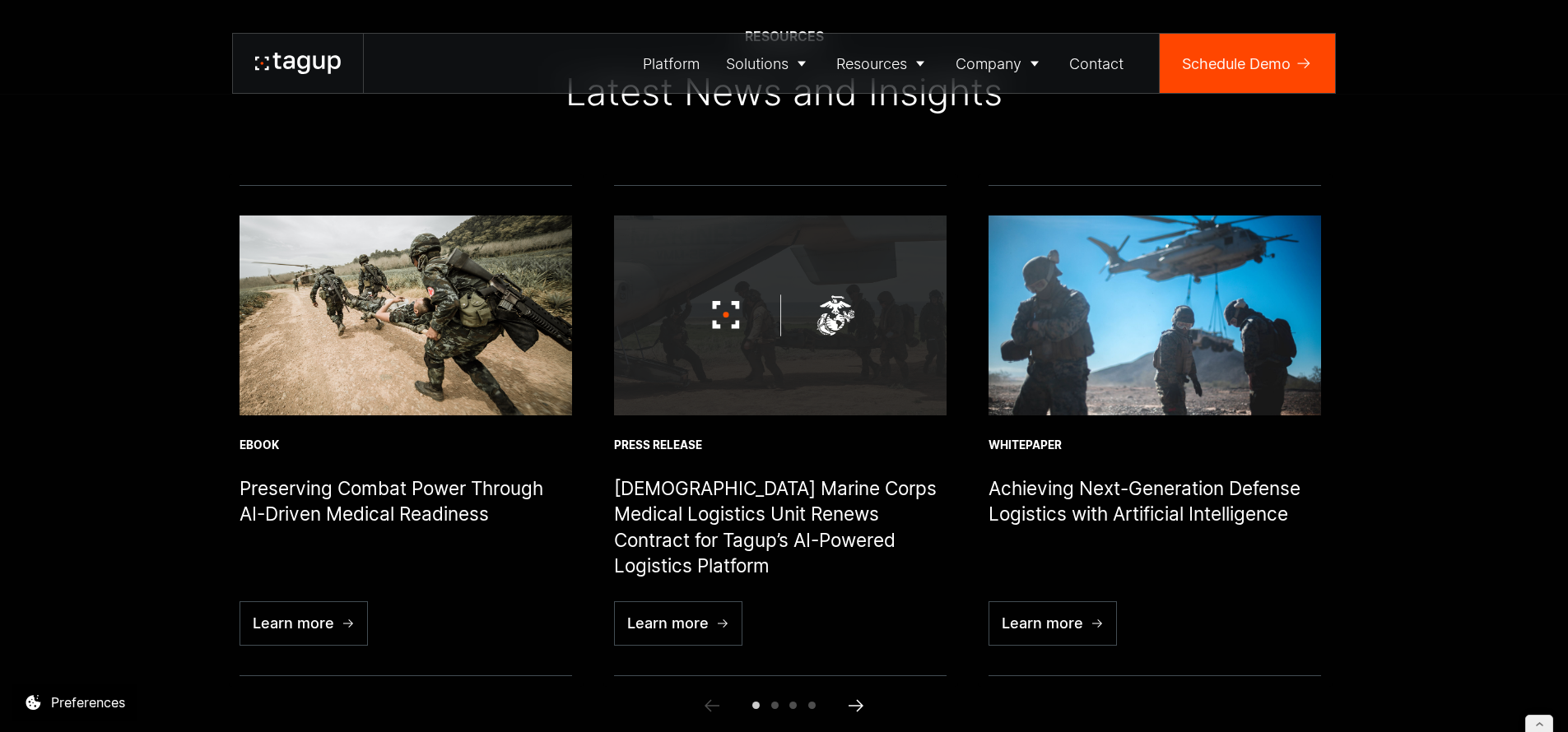
click at [858, 710] on icon "Next slide" at bounding box center [856, 705] width 15 height 12
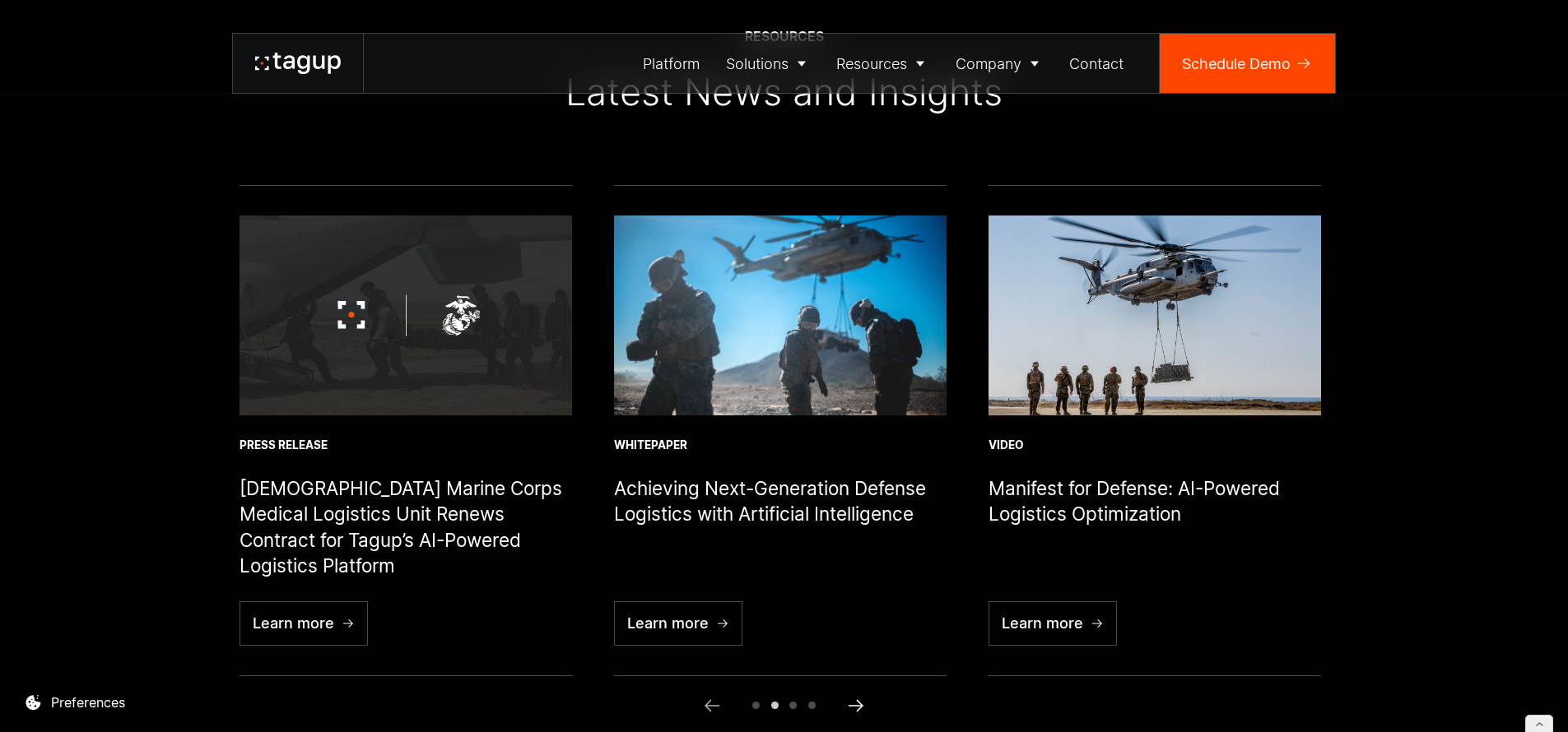
click at [858, 710] on icon "Next slide" at bounding box center [856, 705] width 15 height 12
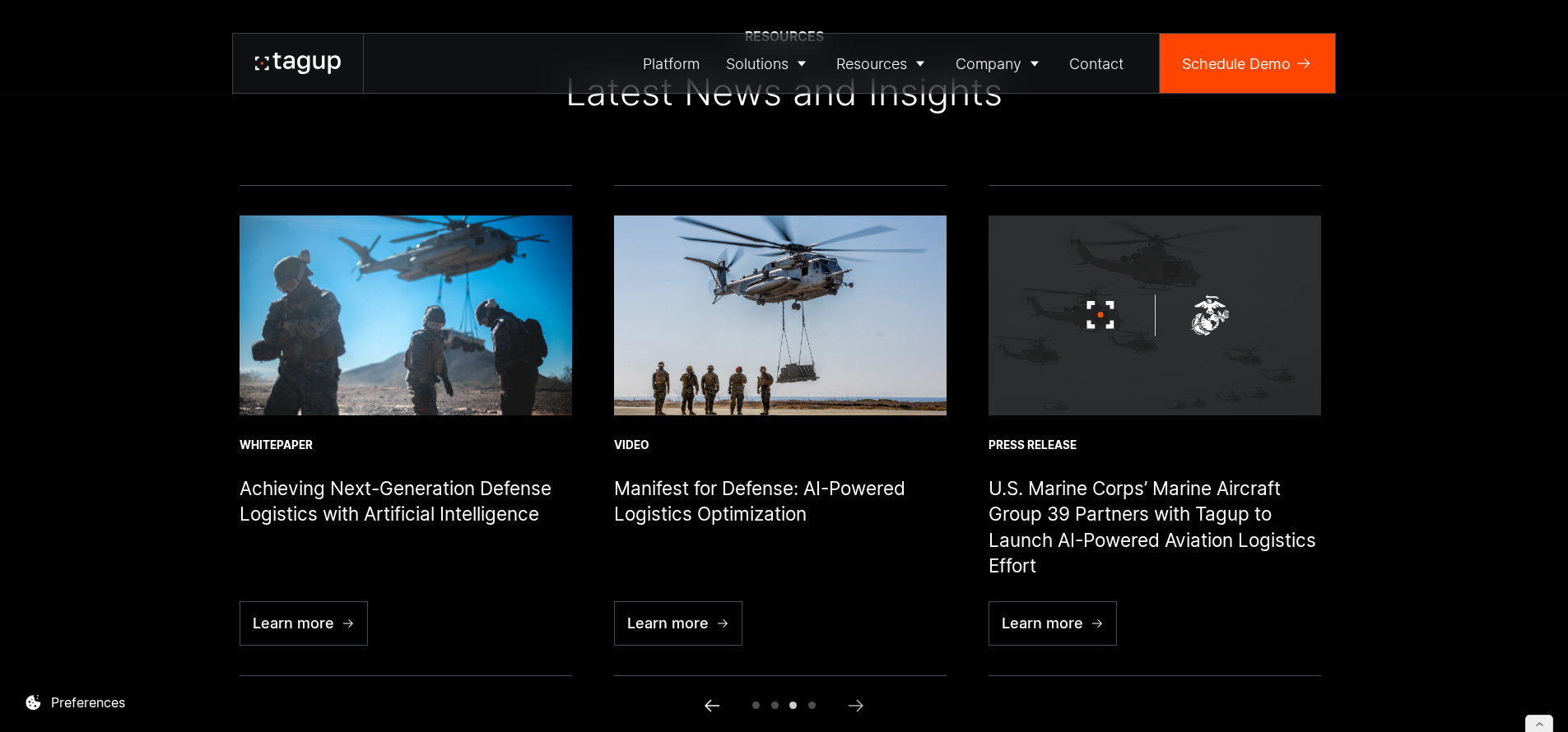
click at [713, 710] on icon "Previous slide" at bounding box center [712, 705] width 20 height 20
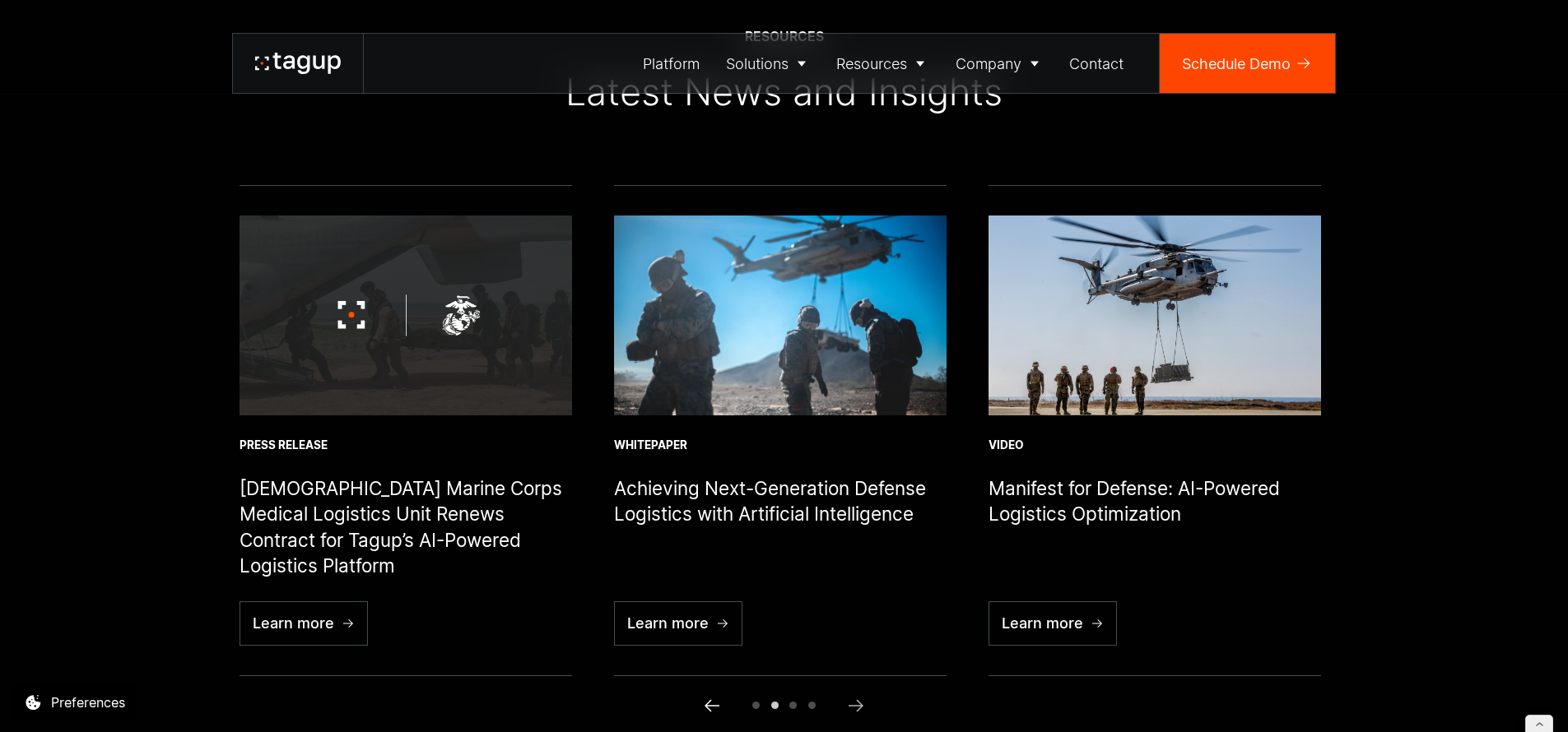
click at [713, 710] on icon "Previous slide" at bounding box center [712, 705] width 20 height 20
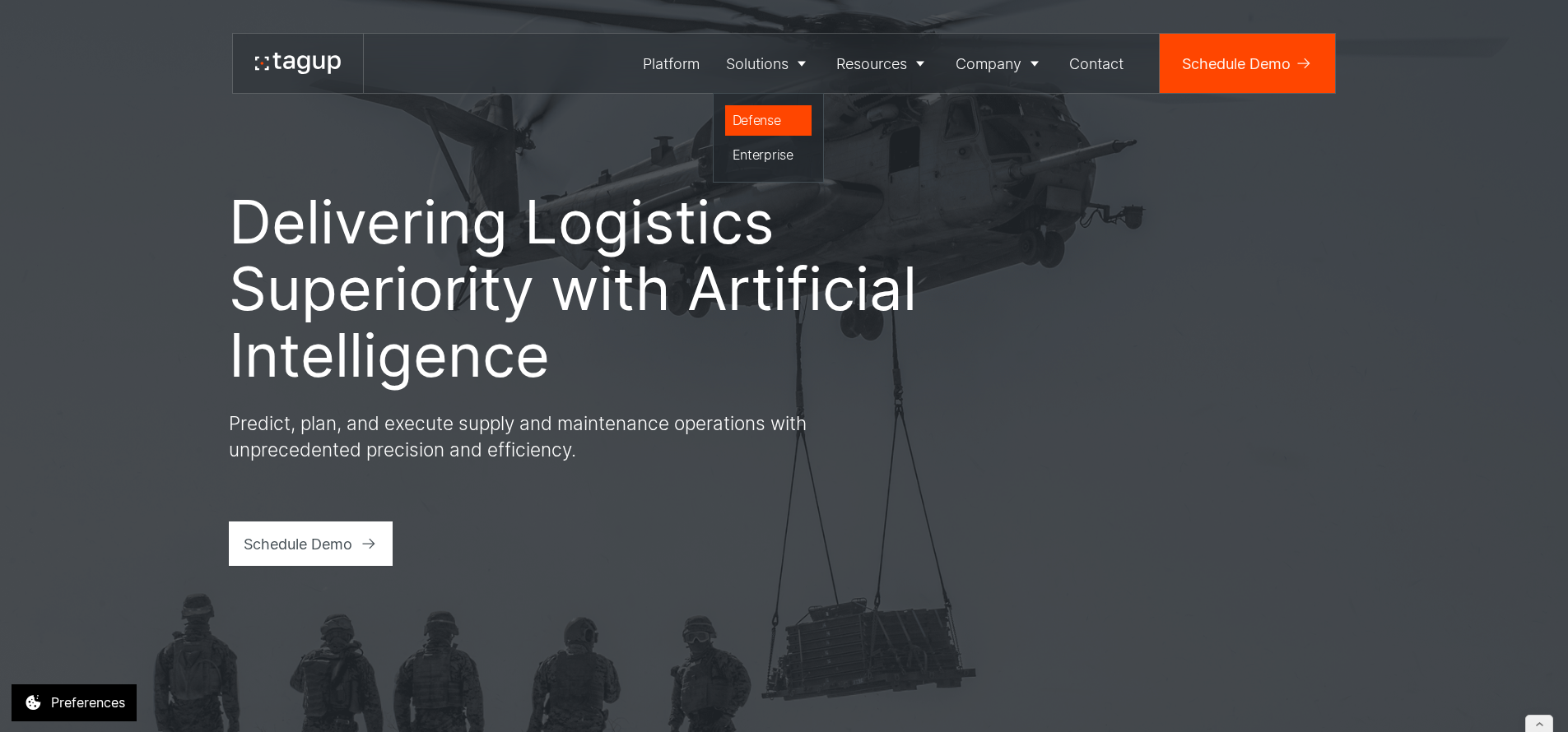
click at [755, 118] on div "Defense" at bounding box center [769, 120] width 73 height 20
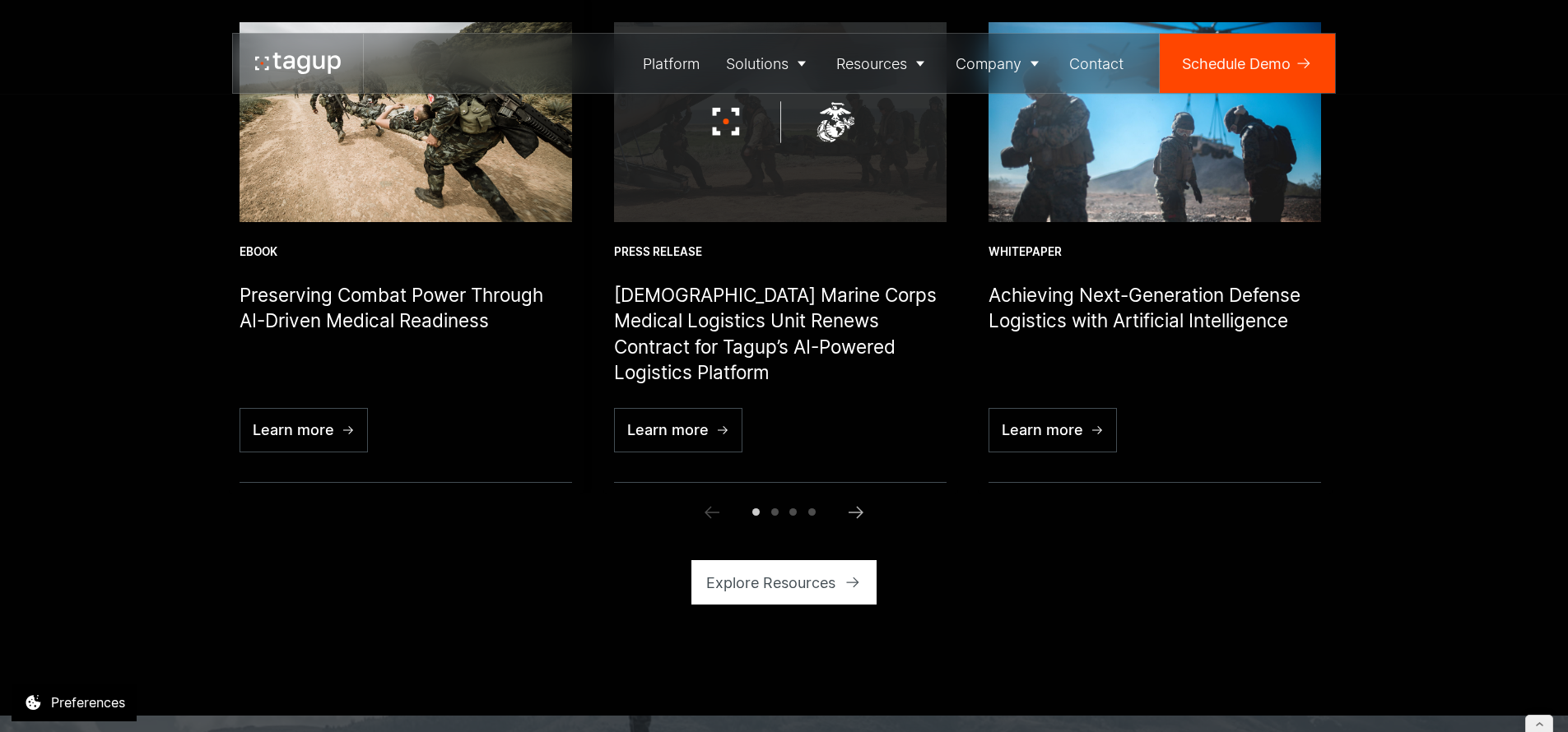
scroll to position [5353, 0]
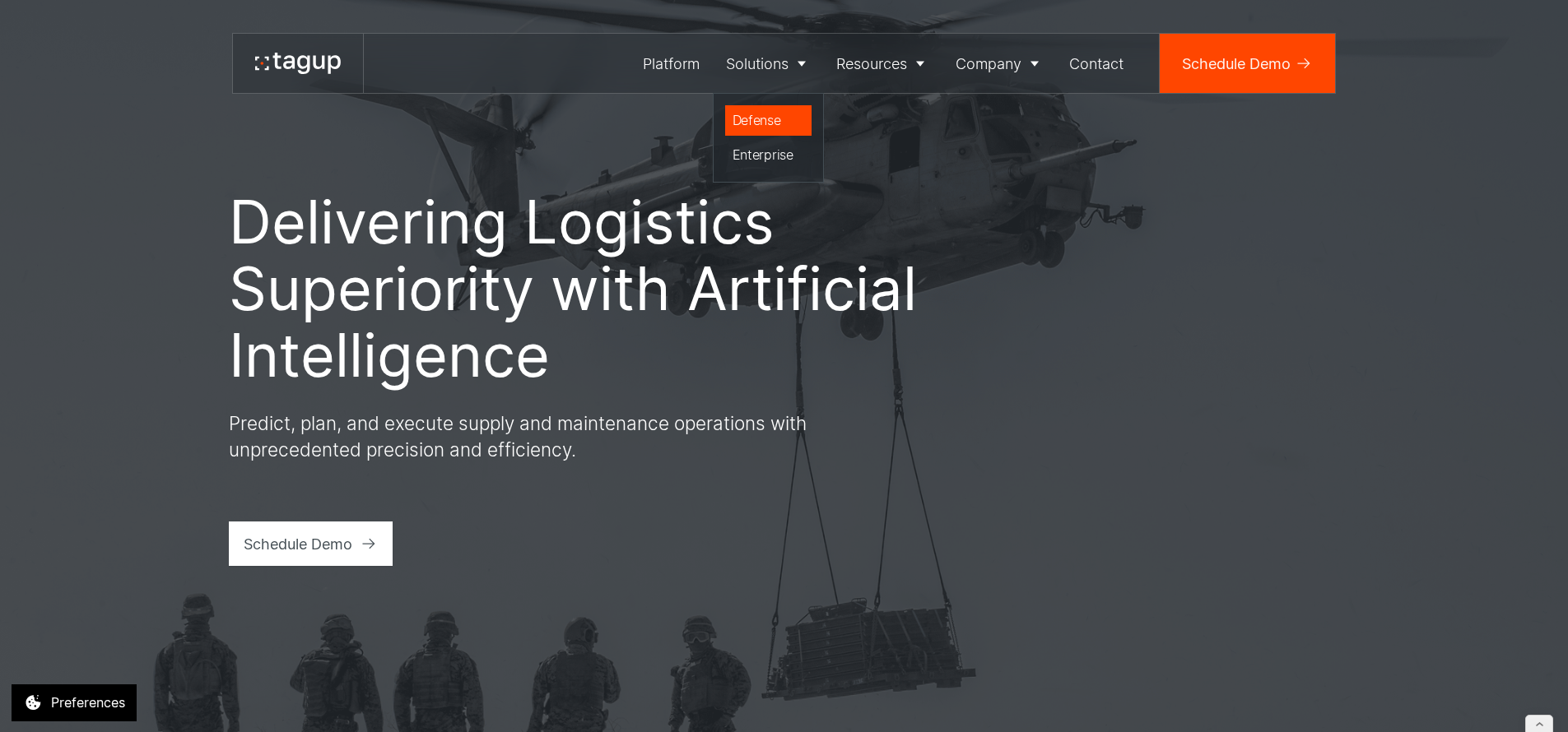
click at [747, 116] on div "Defense" at bounding box center [769, 120] width 73 height 20
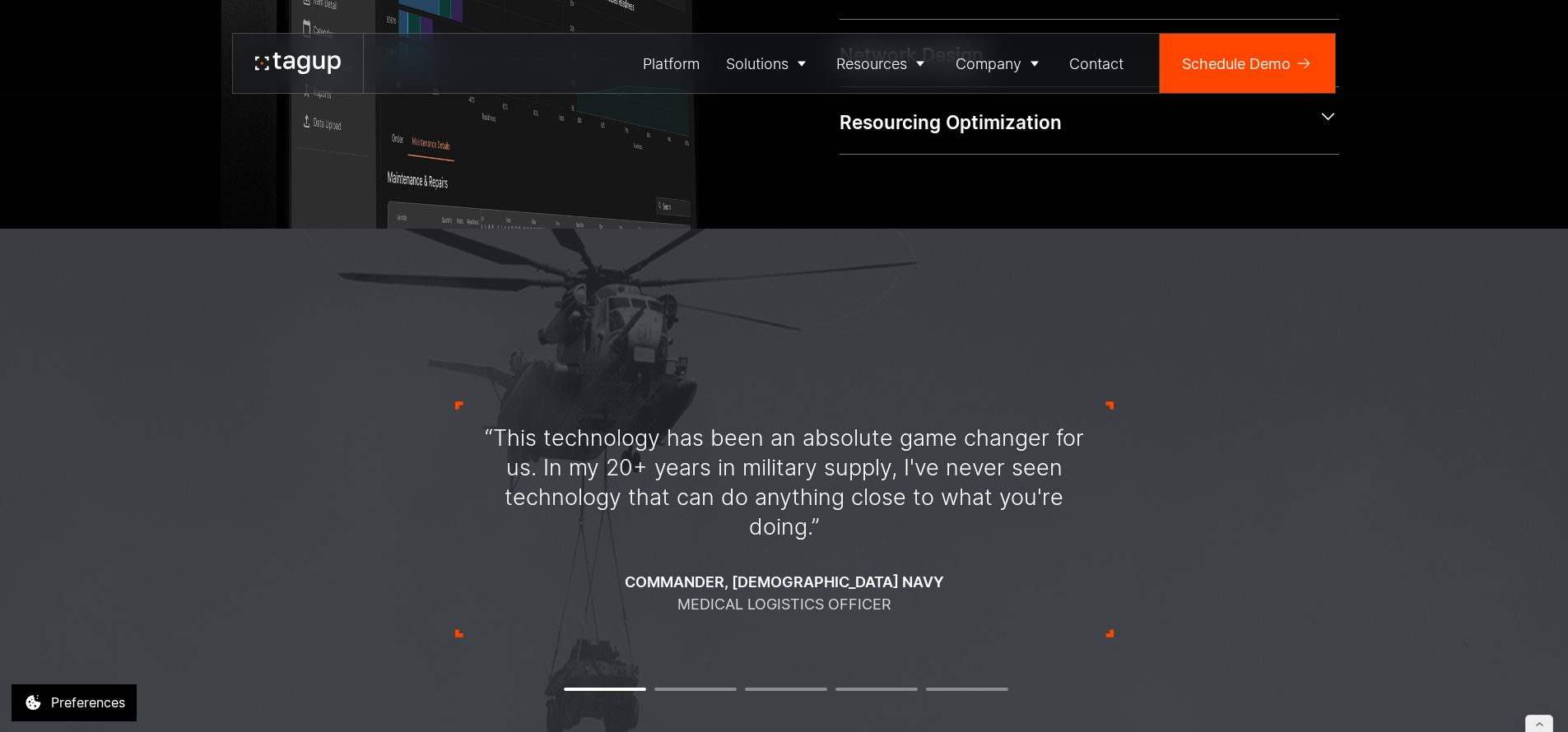
scroll to position [1801, 0]
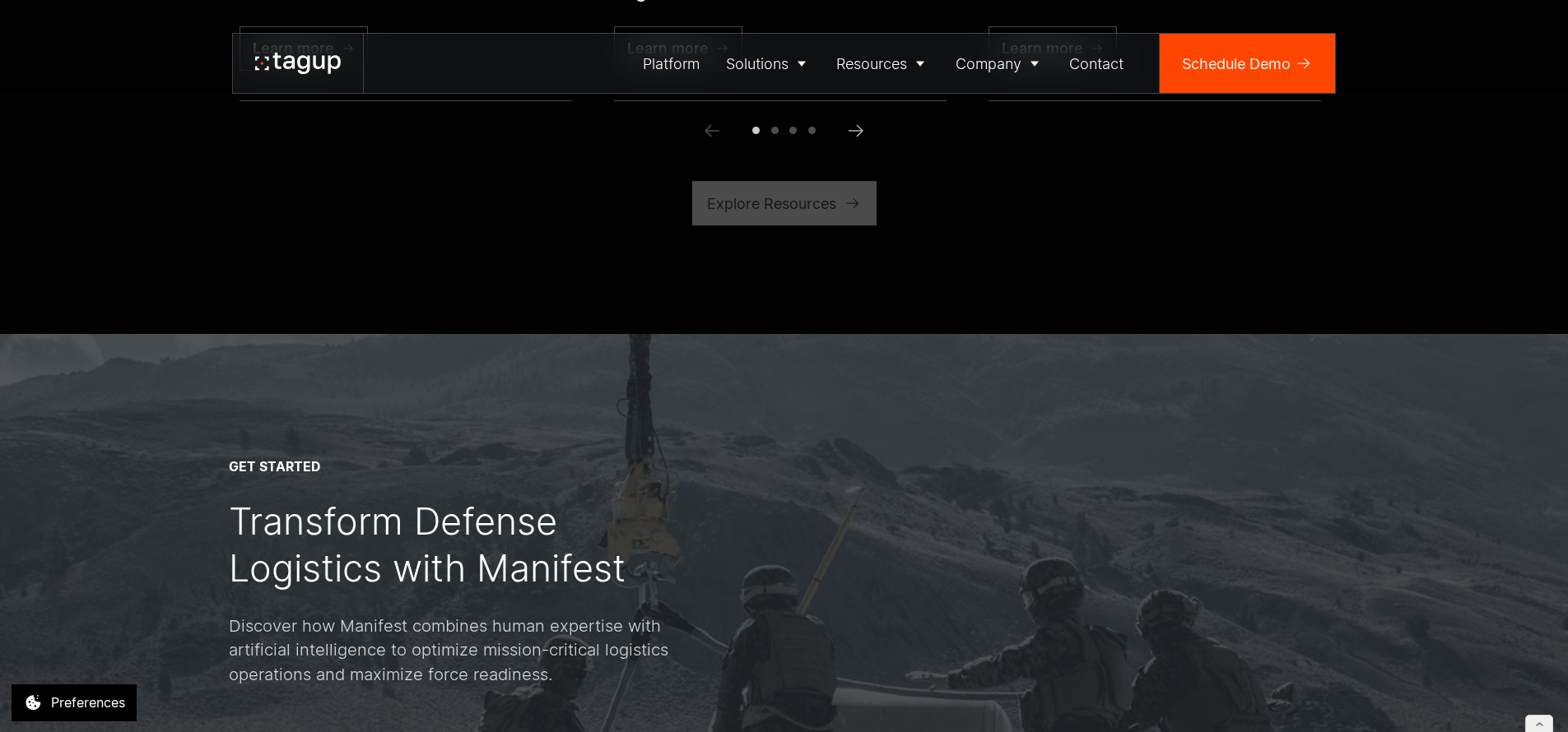
scroll to position [5237, 0]
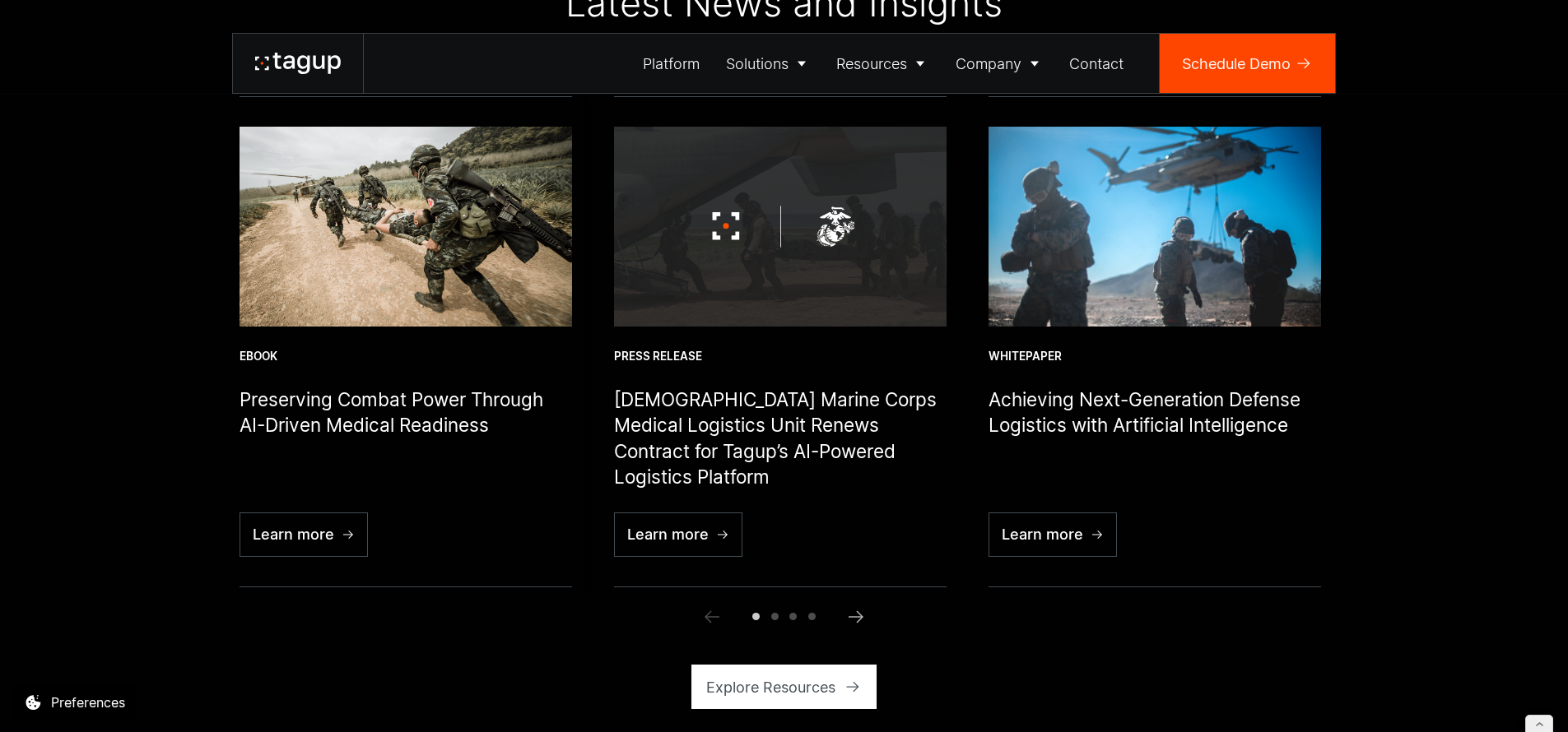
click at [426, 234] on img "1 / 6" at bounding box center [405, 226] width 332 height 199
click at [373, 255] on img "1 / 6" at bounding box center [405, 226] width 332 height 199
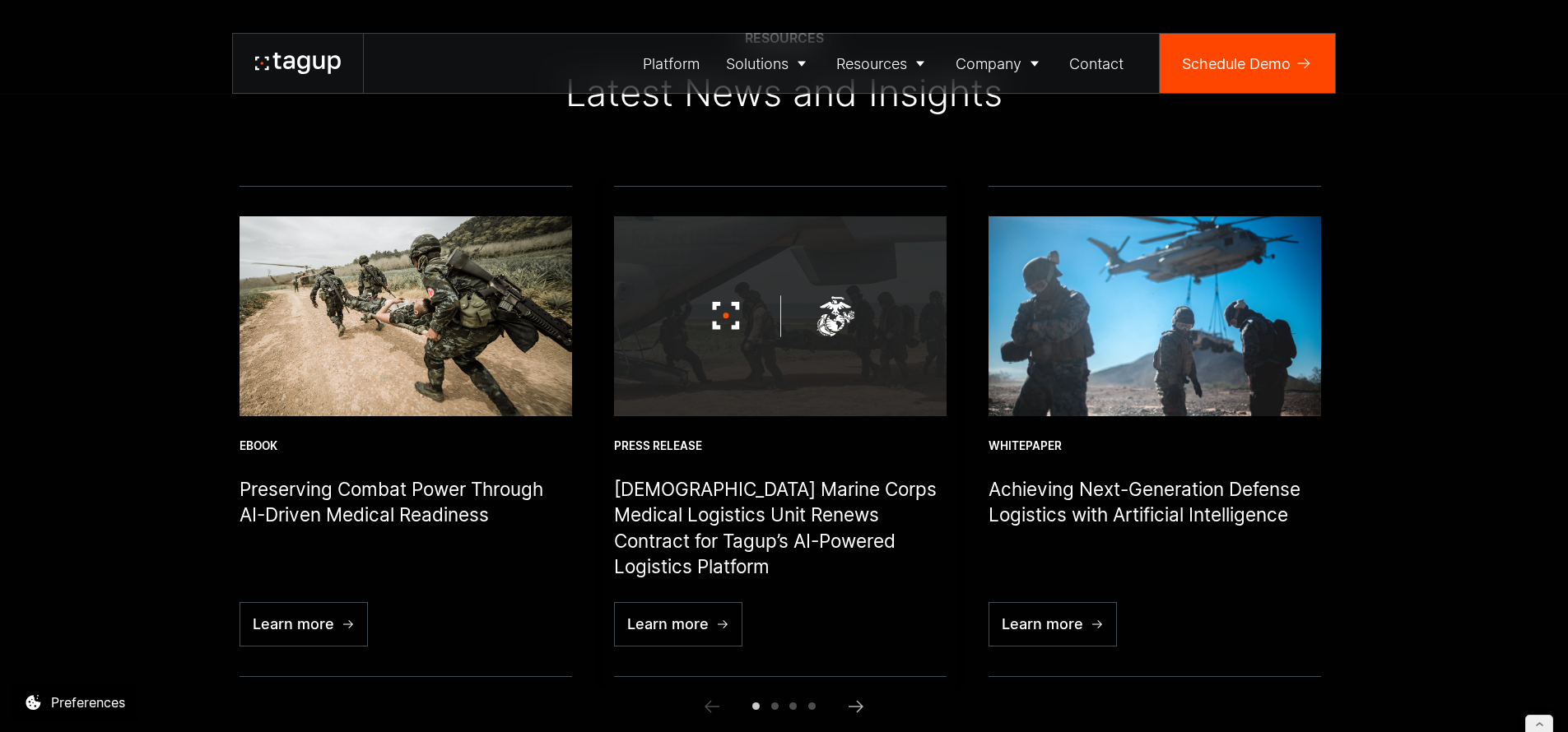
scroll to position [5158, 0]
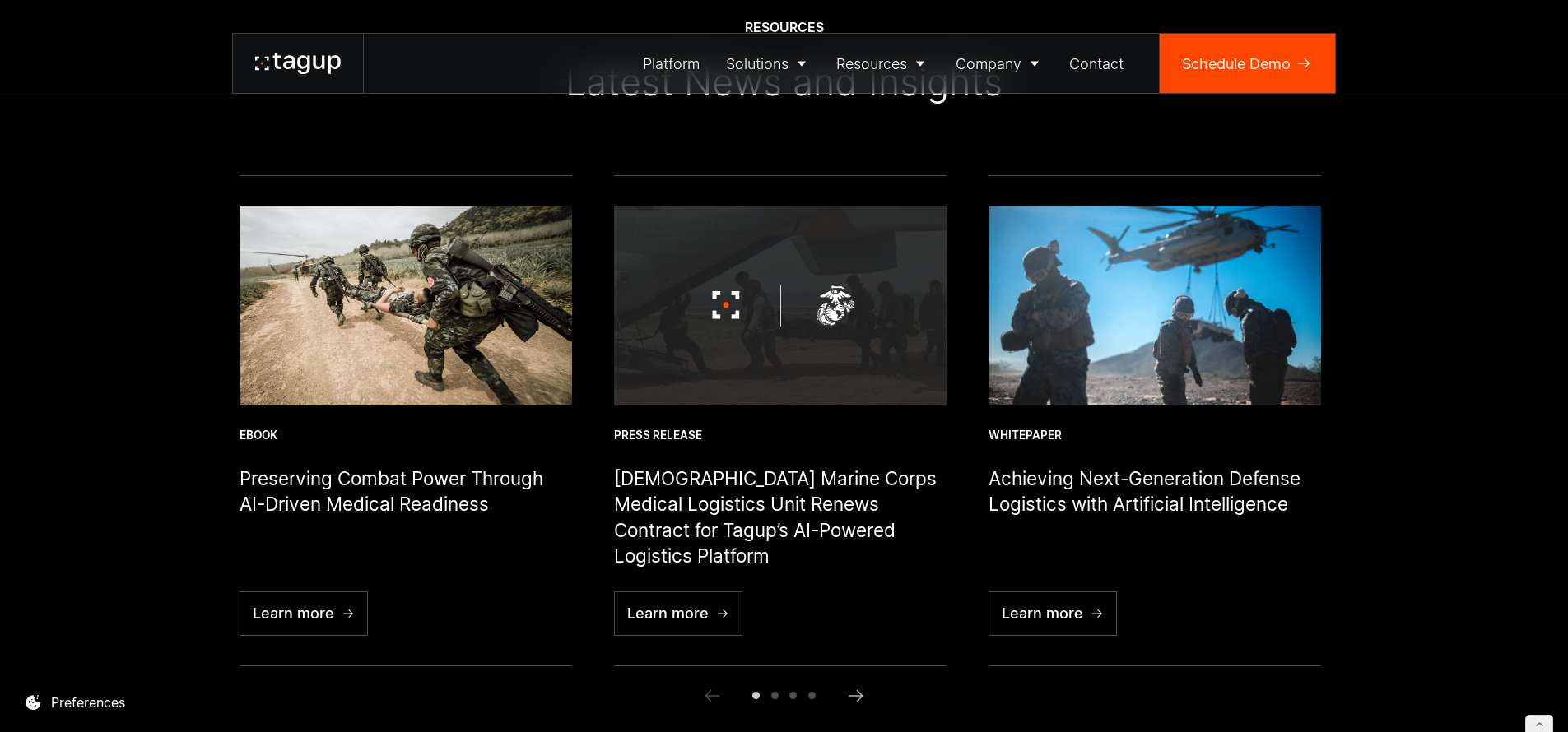
click at [1208, 326] on img "3 / 6" at bounding box center [1155, 305] width 332 height 199
click at [433, 362] on img "1 / 6" at bounding box center [405, 305] width 332 height 199
click at [433, 363] on img "1 / 6" at bounding box center [405, 305] width 332 height 199
click at [318, 618] on div "Learn more" at bounding box center [294, 614] width 82 height 22
click at [317, 618] on div "Learn more" at bounding box center [294, 614] width 82 height 22
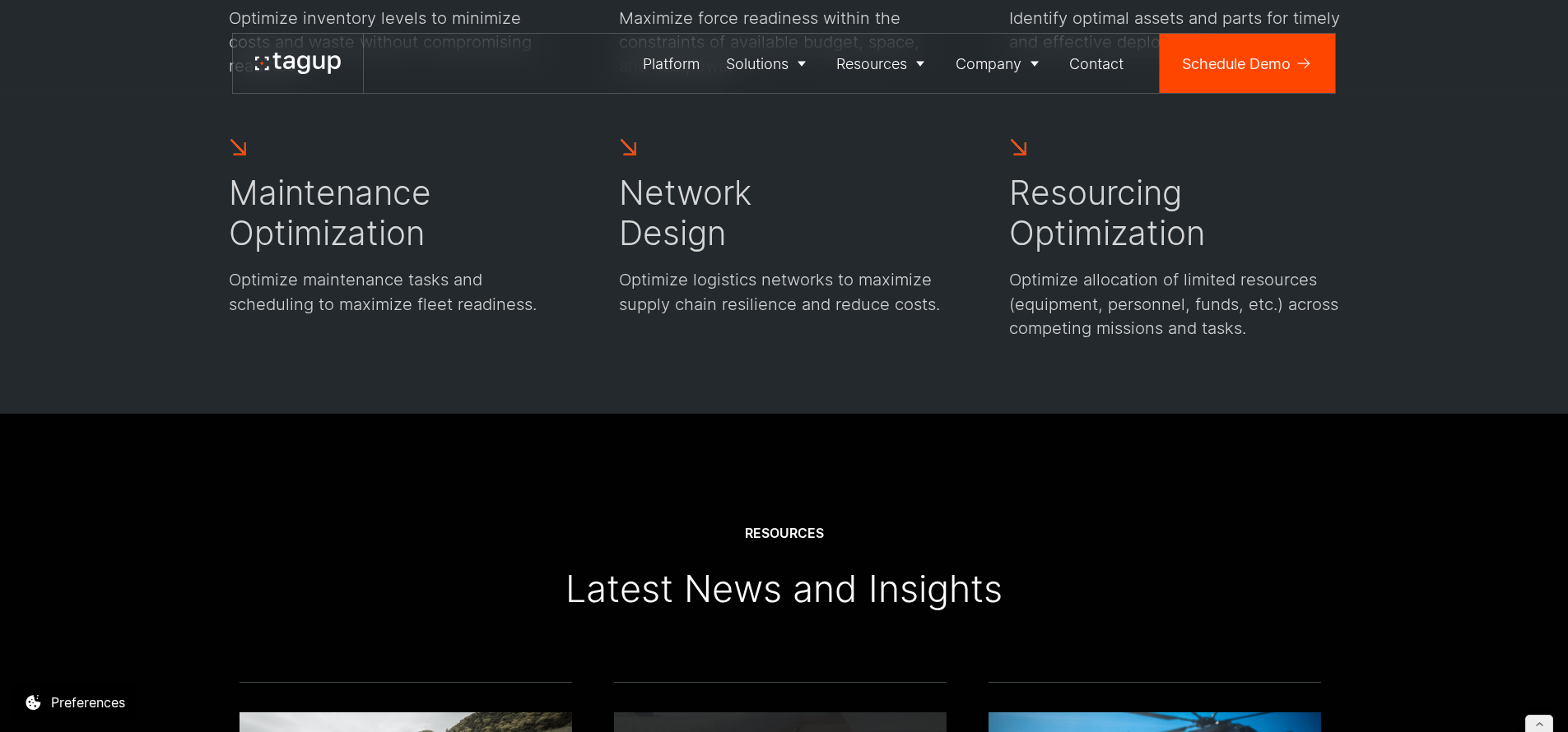
scroll to position [5901, 0]
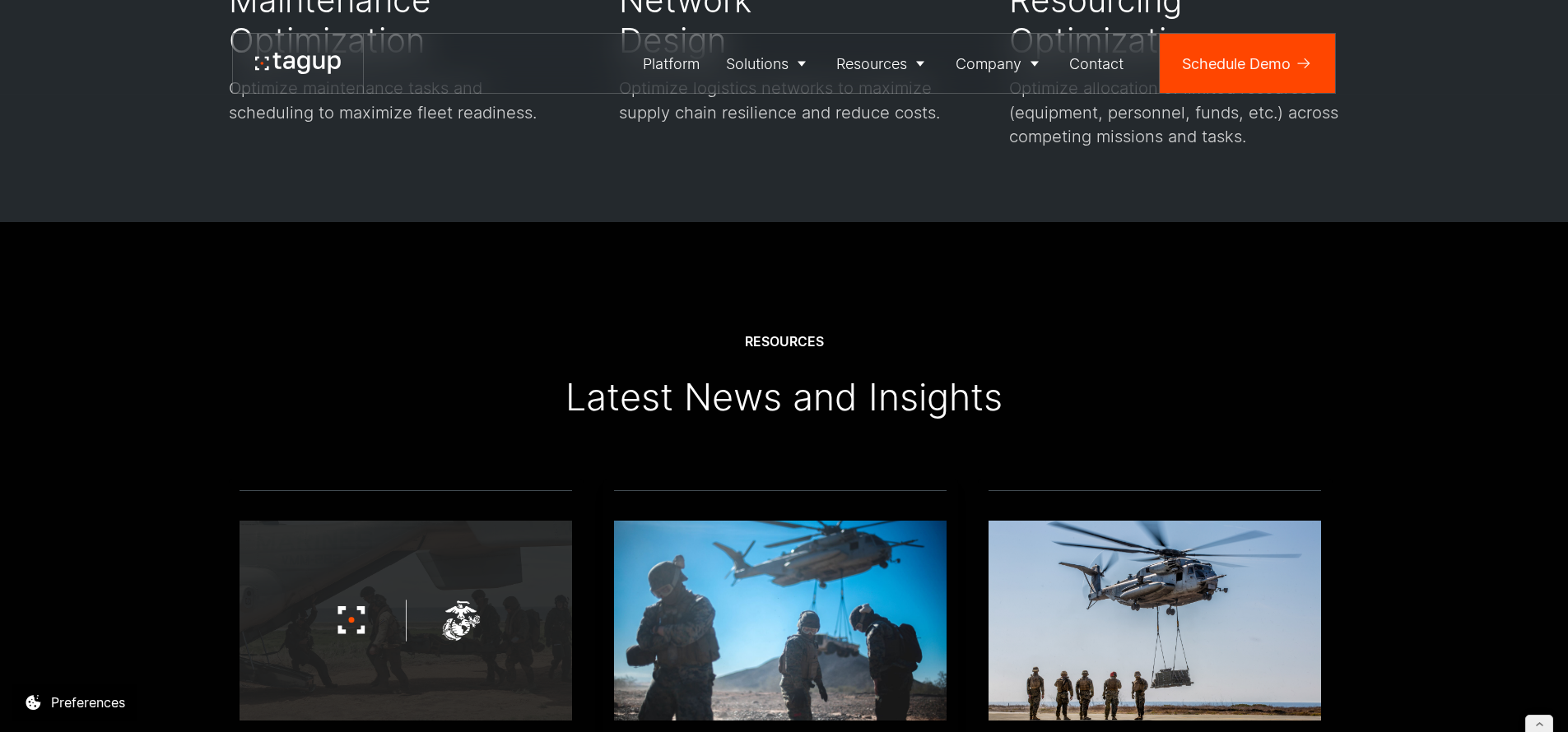
scroll to position [5973, 0]
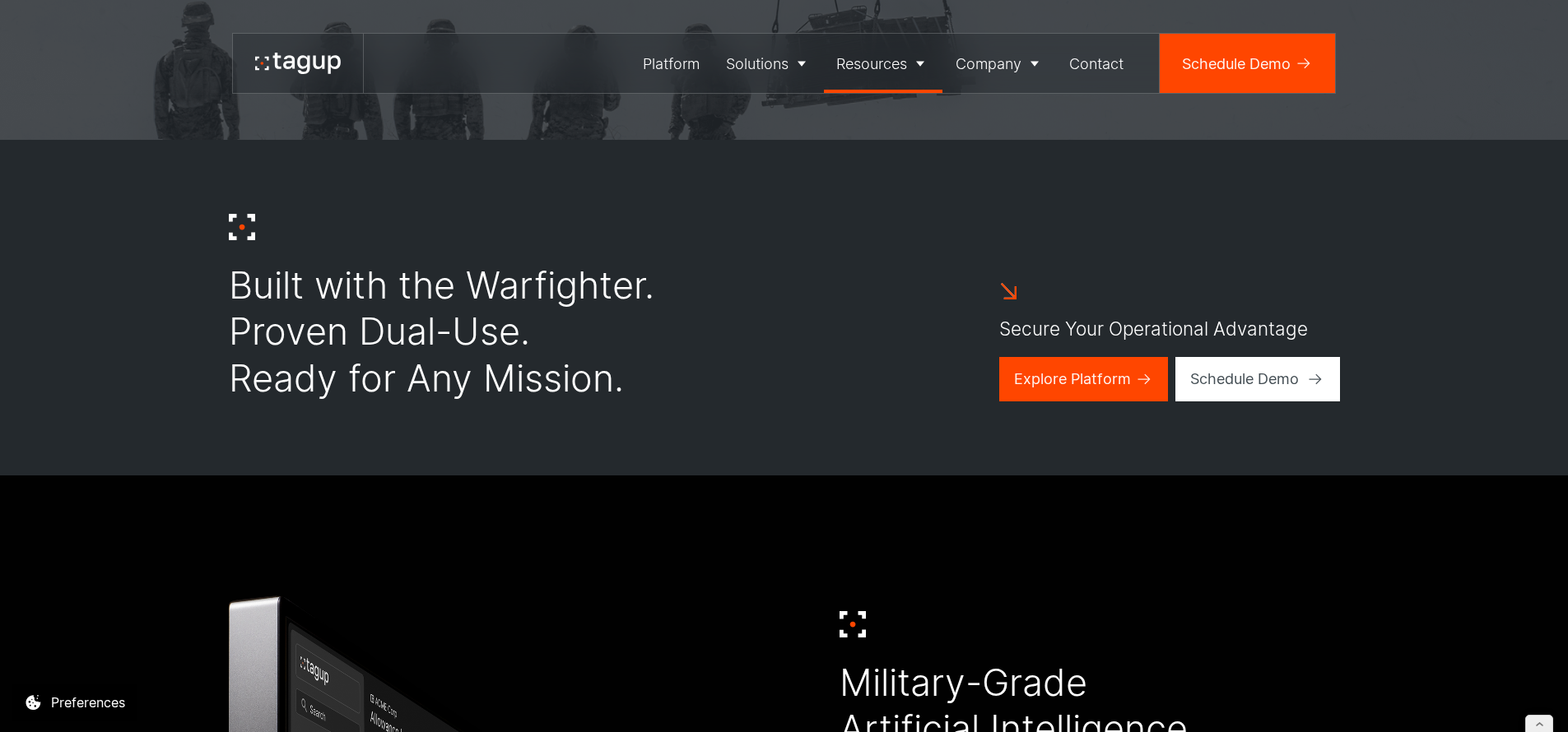
scroll to position [372, 0]
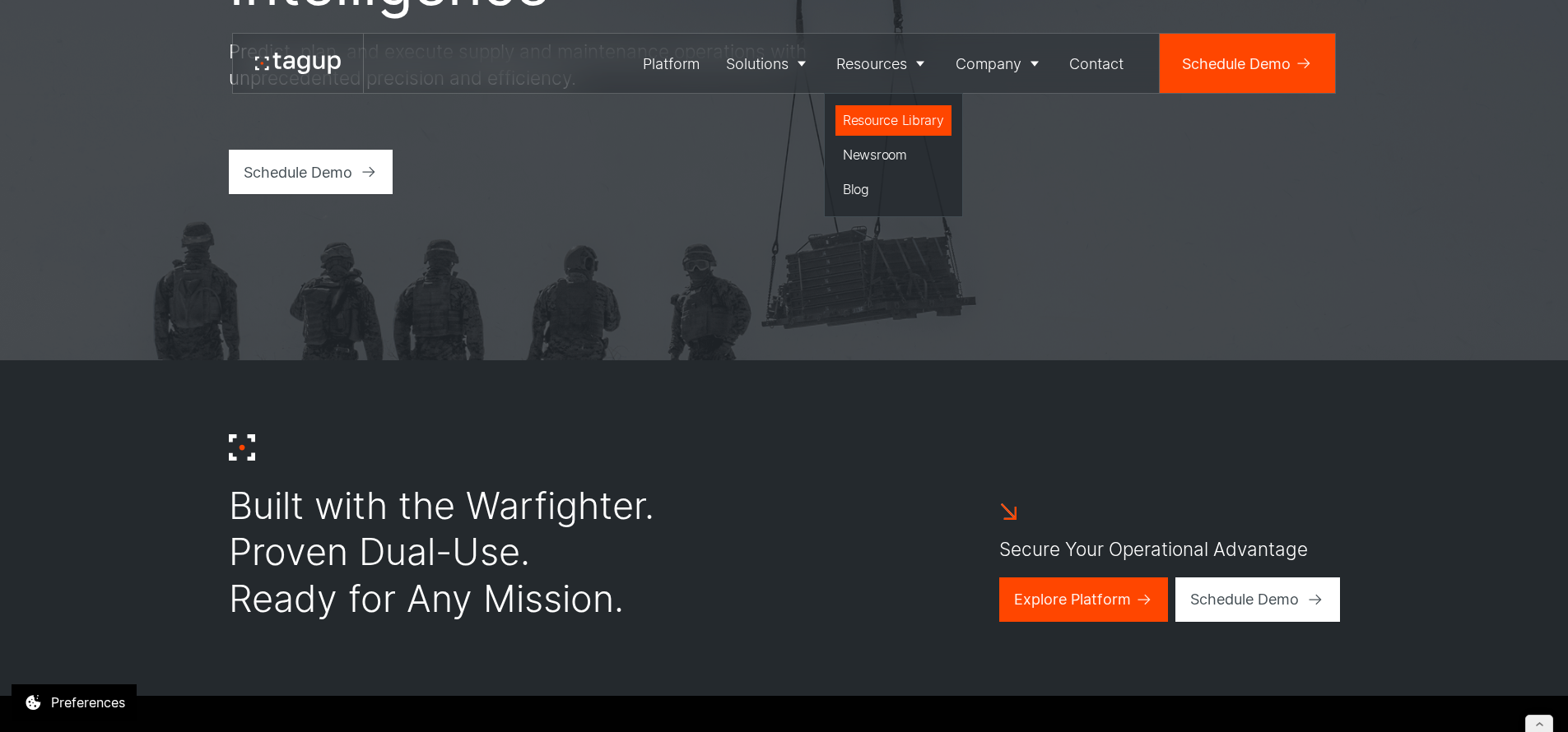
click at [875, 125] on div "Resource Library" at bounding box center [893, 120] width 101 height 20
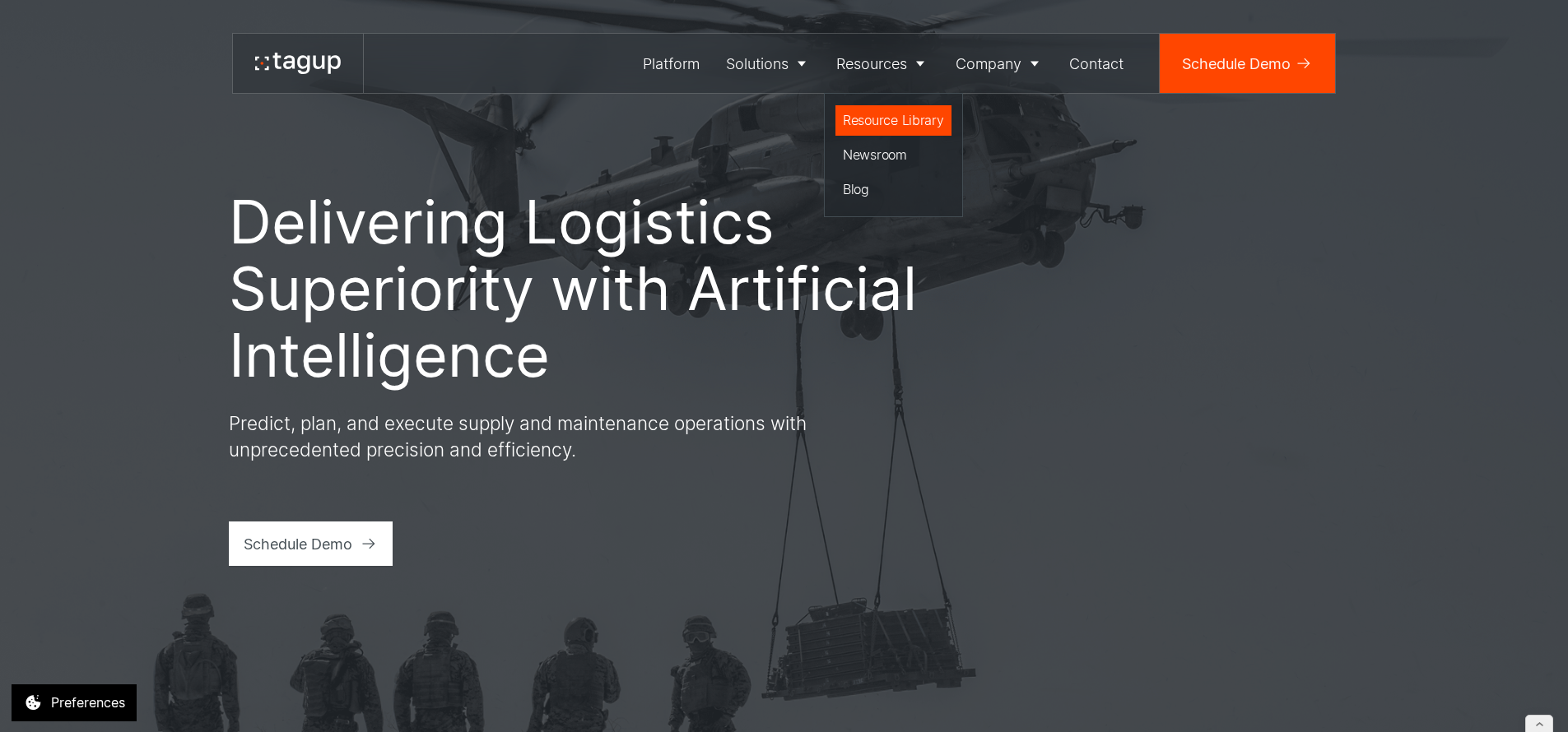
click at [876, 121] on div "Resource Library" at bounding box center [893, 120] width 101 height 20
